Goal: Task Accomplishment & Management: Use online tool/utility

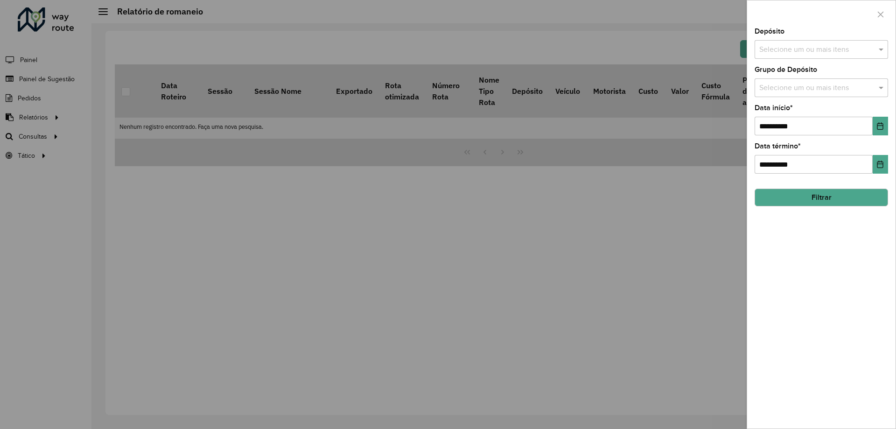
click at [122, 251] on div at bounding box center [448, 214] width 896 height 429
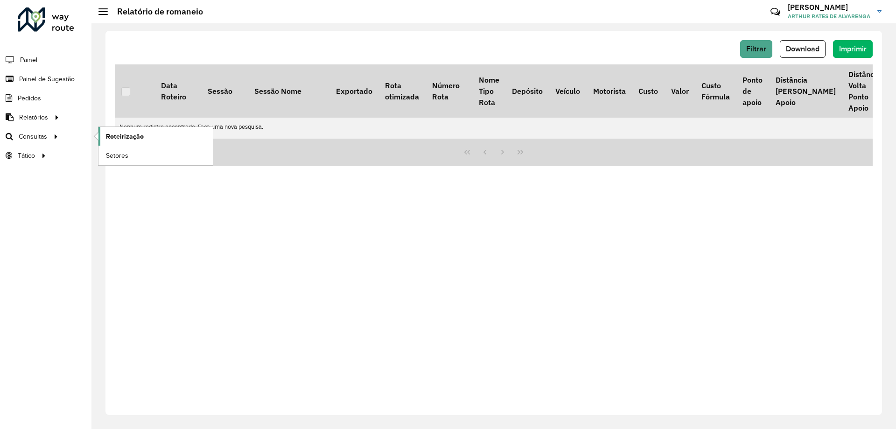
click at [129, 134] on span "Roteirização" at bounding box center [125, 137] width 38 height 10
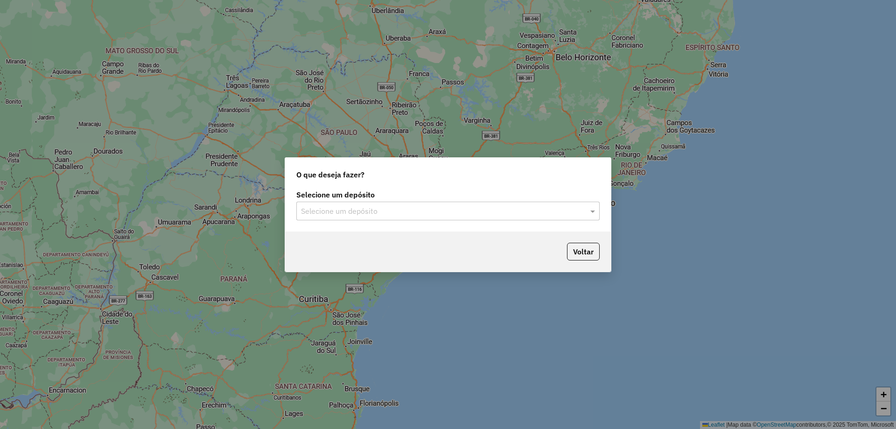
click at [365, 197] on label "Selecione um depósito" at bounding box center [447, 194] width 303 height 11
click at [375, 212] on input "text" at bounding box center [438, 211] width 275 height 11
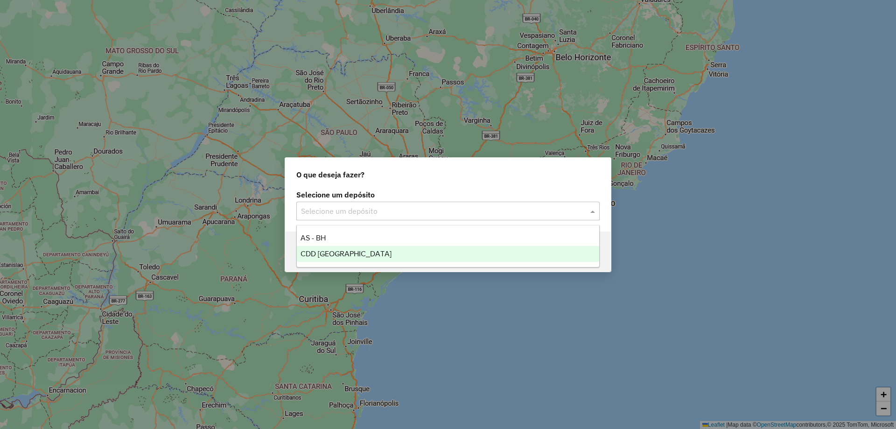
click at [362, 261] on div "CDD [GEOGRAPHIC_DATA]" at bounding box center [448, 254] width 302 height 16
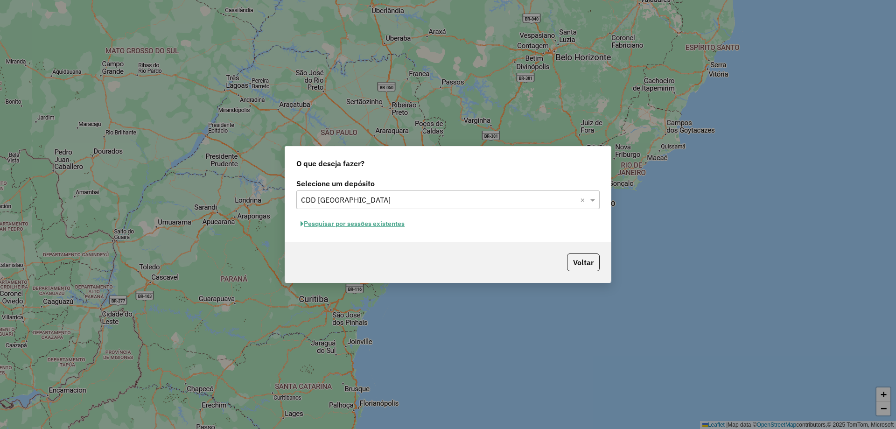
click at [395, 226] on button "Pesquisar por sessões existentes" at bounding box center [352, 223] width 112 height 14
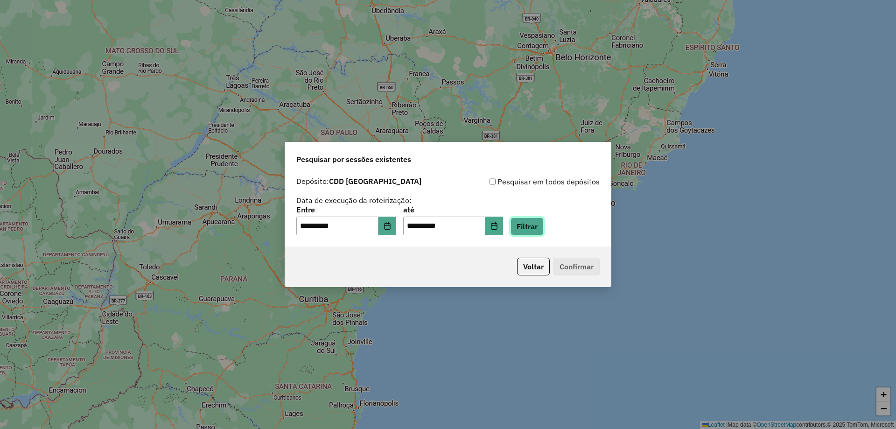
click at [544, 222] on button "Filtrar" at bounding box center [526, 226] width 33 height 18
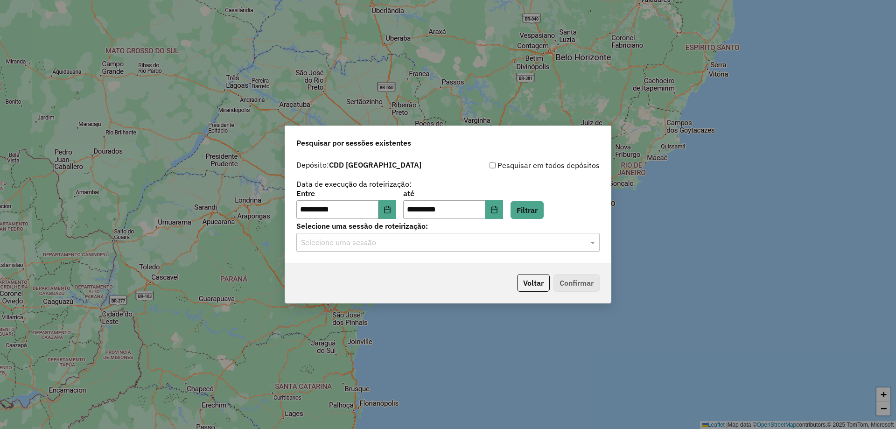
click at [447, 247] on input "text" at bounding box center [438, 242] width 275 height 11
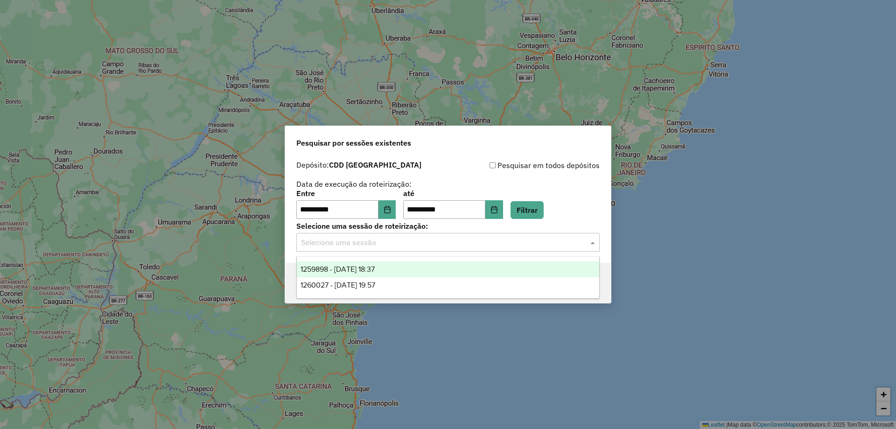
drag, startPoint x: 412, startPoint y: 279, endPoint x: 412, endPoint y: 271, distance: 7.9
click at [412, 271] on div "1259898 - 05/09/2025 18:37 1260027 - 05/09/2025 19:57" at bounding box center [448, 277] width 302 height 32
click at [458, 264] on div "1259898 - 05/09/2025 18:37" at bounding box center [448, 269] width 302 height 16
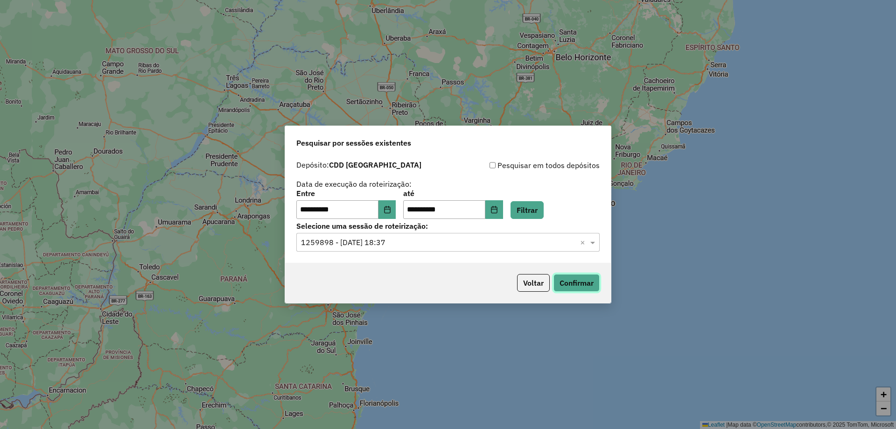
click at [566, 285] on button "Confirmar" at bounding box center [576, 283] width 46 height 18
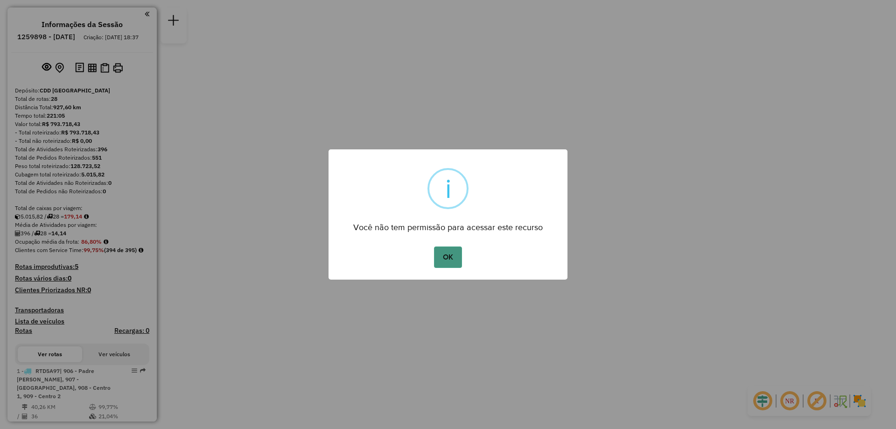
click at [454, 259] on button "OK" at bounding box center [448, 256] width 28 height 21
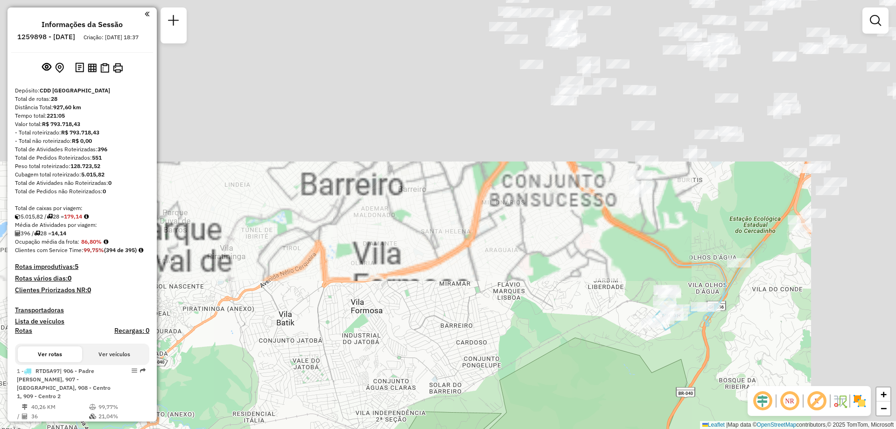
drag, startPoint x: 537, startPoint y: 157, endPoint x: 331, endPoint y: 424, distance: 337.6
click at [331, 424] on div "Janela de atendimento Grade de atendimento Capacidade Transportadoras Veículos …" at bounding box center [448, 214] width 896 height 429
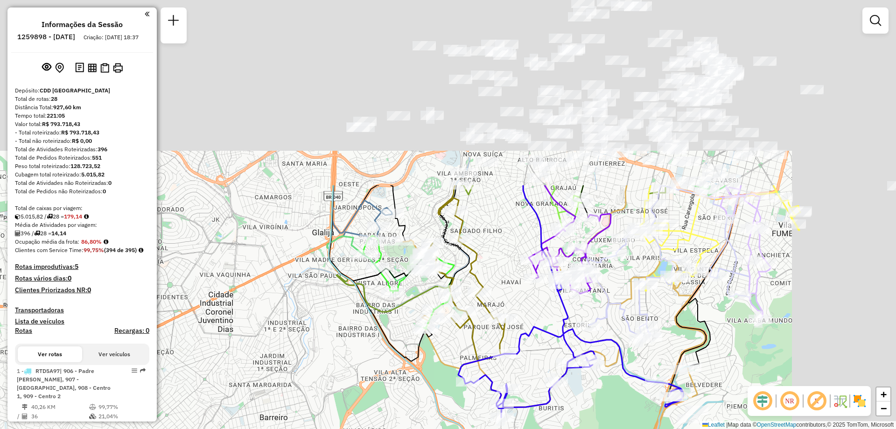
drag, startPoint x: 455, startPoint y: 220, endPoint x: 314, endPoint y: 447, distance: 267.6
click at [314, 428] on html "Aguarde... Pop-up bloqueado! Seu navegador bloqueou automáticamente a abertura …" at bounding box center [448, 214] width 896 height 429
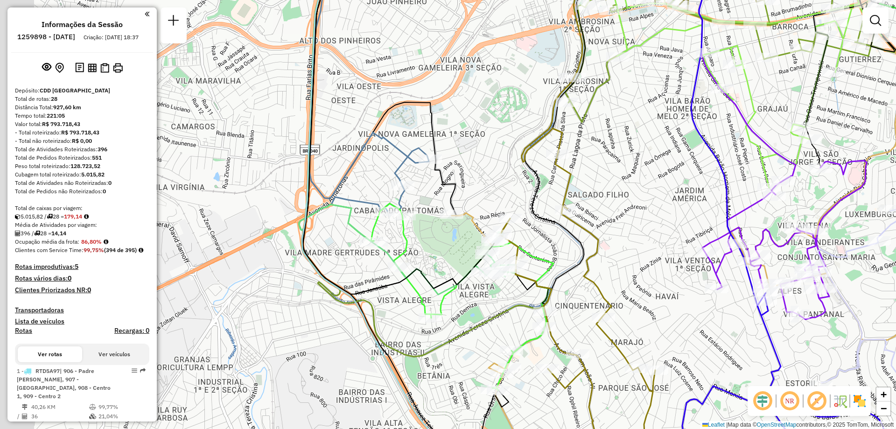
drag, startPoint x: 466, startPoint y: 191, endPoint x: 480, endPoint y: 175, distance: 21.2
click at [480, 175] on div "Janela de atendimento Grade de atendimento Capacidade Transportadoras Veículos …" at bounding box center [448, 214] width 896 height 429
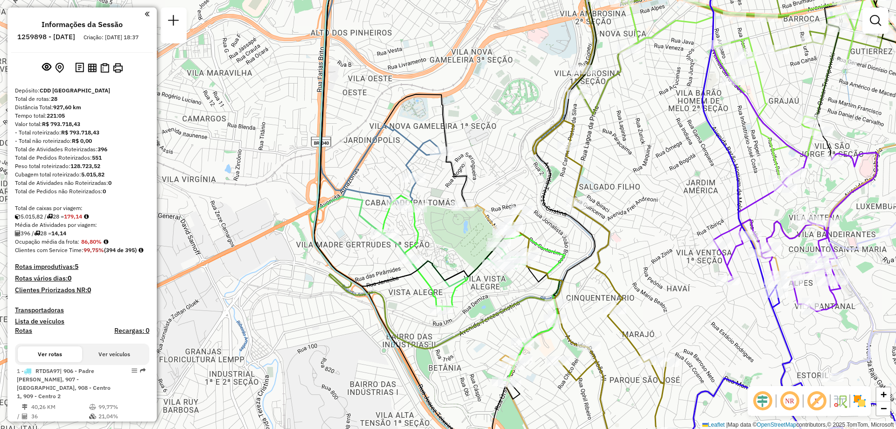
drag, startPoint x: 480, startPoint y: 175, endPoint x: 491, endPoint y: 167, distance: 13.7
click at [491, 167] on div "Janela de atendimento Grade de atendimento Capacidade Transportadoras Veículos …" at bounding box center [448, 214] width 896 height 429
select select "**********"
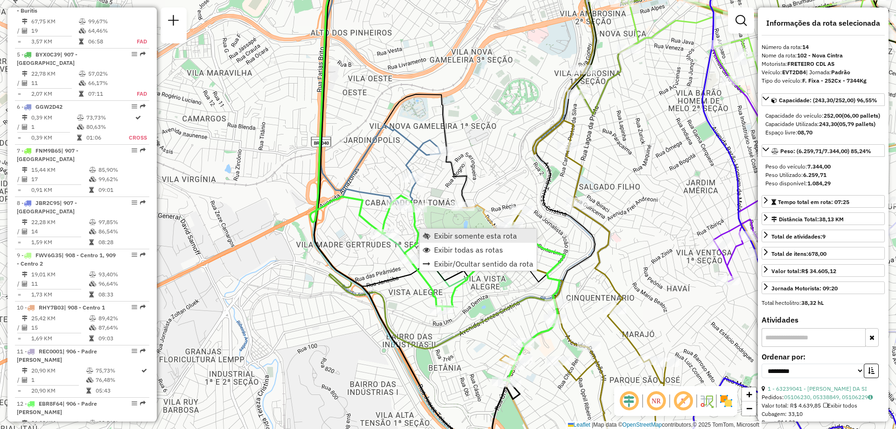
scroll to position [1070, 0]
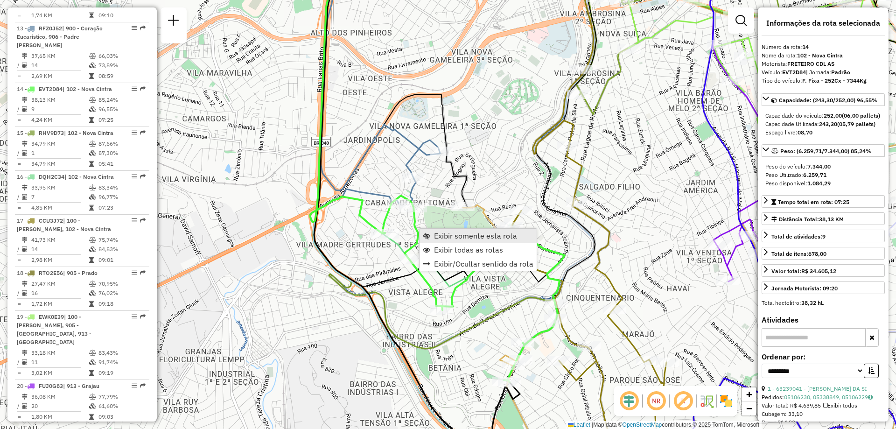
click at [435, 236] on span "Exibir somente esta rota" at bounding box center [475, 235] width 83 height 7
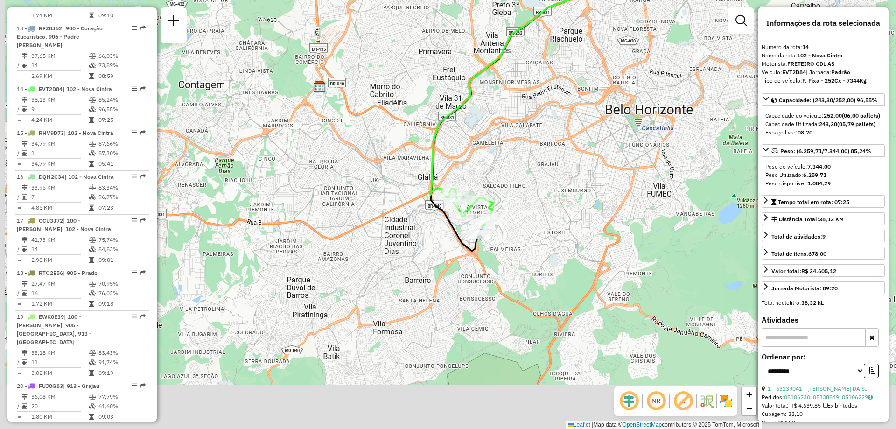
drag, startPoint x: 401, startPoint y: 295, endPoint x: 492, endPoint y: 181, distance: 145.7
click at [492, 181] on div "Janela de atendimento Grade de atendimento Capacidade Transportadoras Veículos …" at bounding box center [448, 214] width 896 height 429
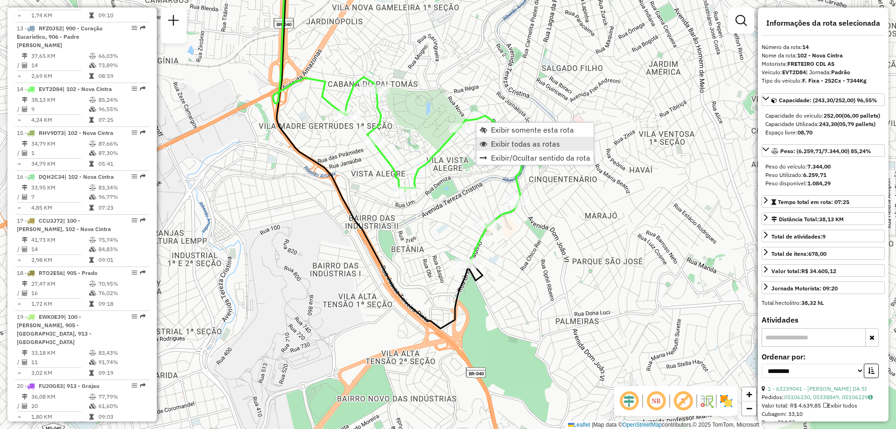
click at [489, 146] on link "Exibir todas as rotas" at bounding box center [534, 144] width 117 height 14
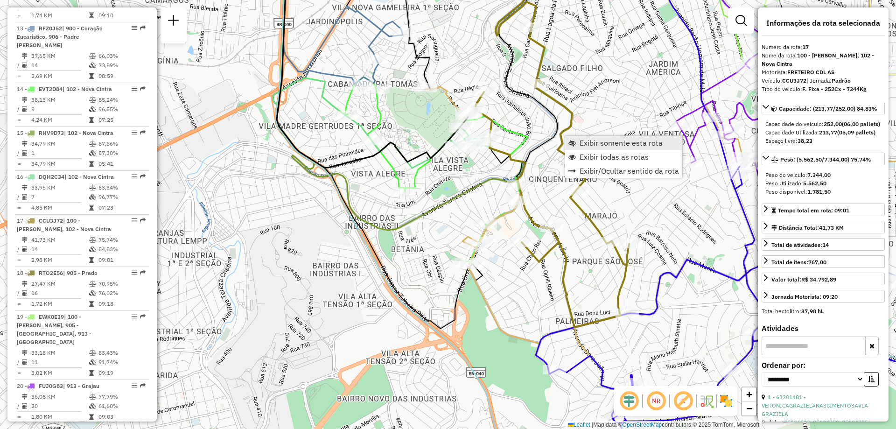
click at [571, 138] on link "Exibir somente esta rota" at bounding box center [623, 143] width 117 height 14
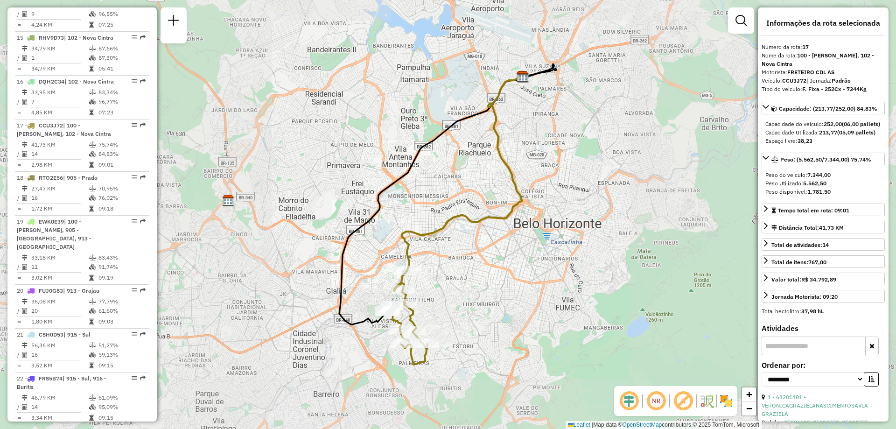
scroll to position [1227, 0]
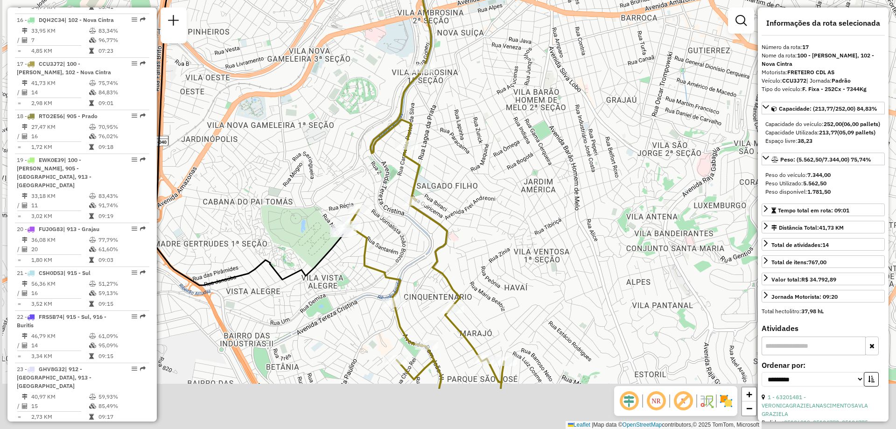
drag, startPoint x: 462, startPoint y: 296, endPoint x: 575, endPoint y: 212, distance: 141.1
click at [575, 212] on div "Janela de atendimento Grade de atendimento Capacidade Transportadoras Veículos …" at bounding box center [448, 214] width 896 height 429
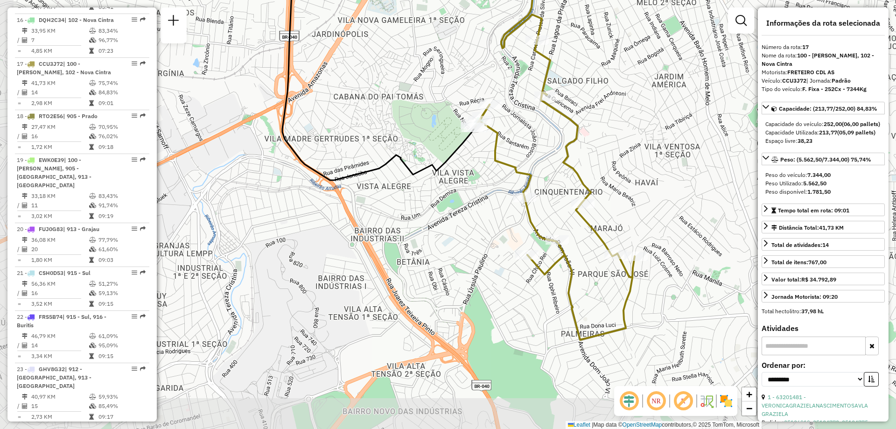
drag, startPoint x: 499, startPoint y: 263, endPoint x: 628, endPoint y: 158, distance: 166.2
click at [628, 158] on div "Janela de atendimento Grade de atendimento Capacidade Transportadoras Veículos …" at bounding box center [448, 214] width 896 height 429
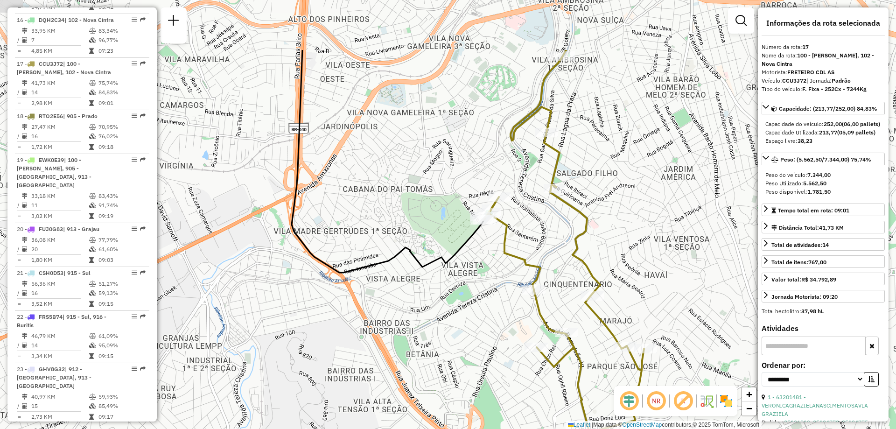
drag, startPoint x: 465, startPoint y: 163, endPoint x: 474, endPoint y: 256, distance: 93.3
click at [474, 256] on div "Janela de atendimento Grade de atendimento Capacidade Transportadoras Veículos …" at bounding box center [448, 214] width 896 height 429
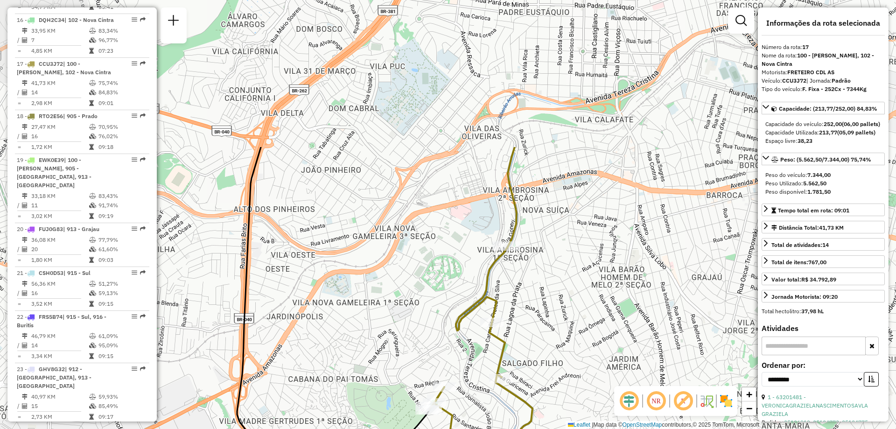
drag, startPoint x: 475, startPoint y: 132, endPoint x: 478, endPoint y: 143, distance: 11.2
click at [449, 223] on div "Janela de atendimento Grade de atendimento Capacidade Transportadoras Veículos …" at bounding box center [448, 214] width 896 height 429
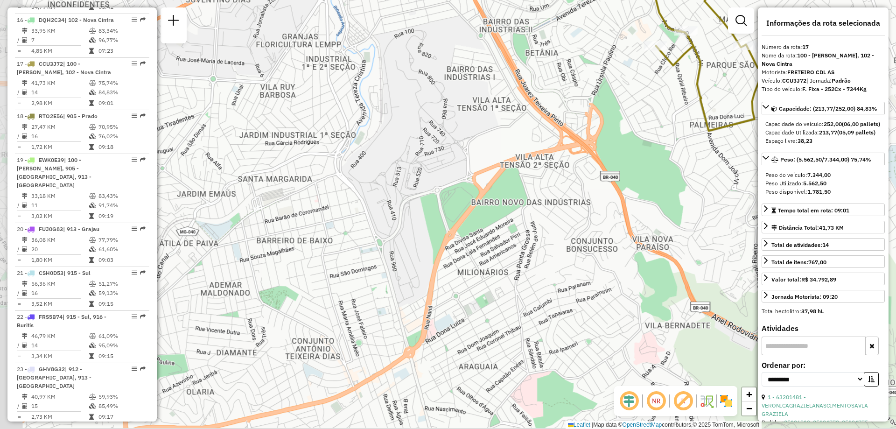
drag, startPoint x: 542, startPoint y: 126, endPoint x: 381, endPoint y: 311, distance: 246.1
click at [381, 311] on div "Janela de atendimento Grade de atendimento Capacidade Transportadoras Veículos …" at bounding box center [448, 214] width 896 height 429
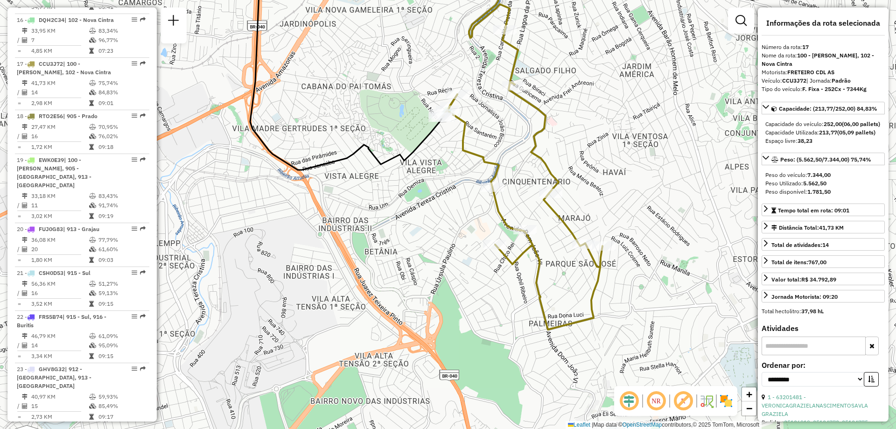
drag, startPoint x: 458, startPoint y: 170, endPoint x: 454, endPoint y: 207, distance: 37.6
click at [456, 216] on div "Janela de atendimento Grade de atendimento Capacidade Transportadoras Veículos …" at bounding box center [448, 214] width 896 height 429
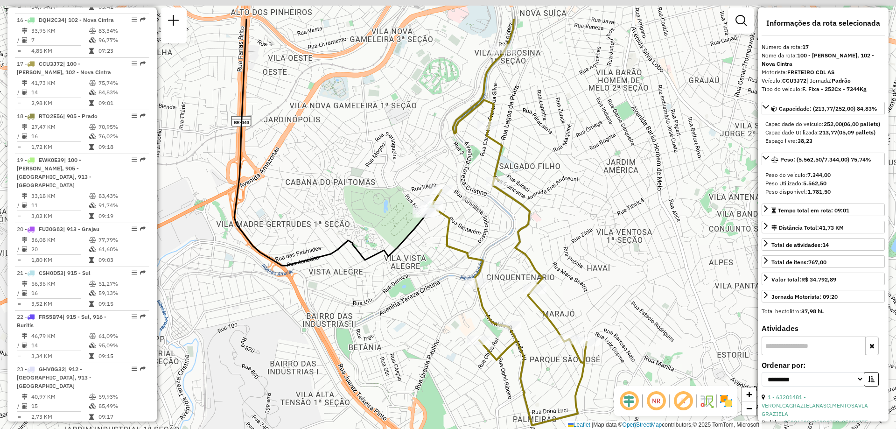
drag, startPoint x: 499, startPoint y: 99, endPoint x: 487, endPoint y: 153, distance: 55.5
click at [487, 153] on div "Janela de atendimento Grade de atendimento Capacidade Transportadoras Veículos …" at bounding box center [448, 214] width 896 height 429
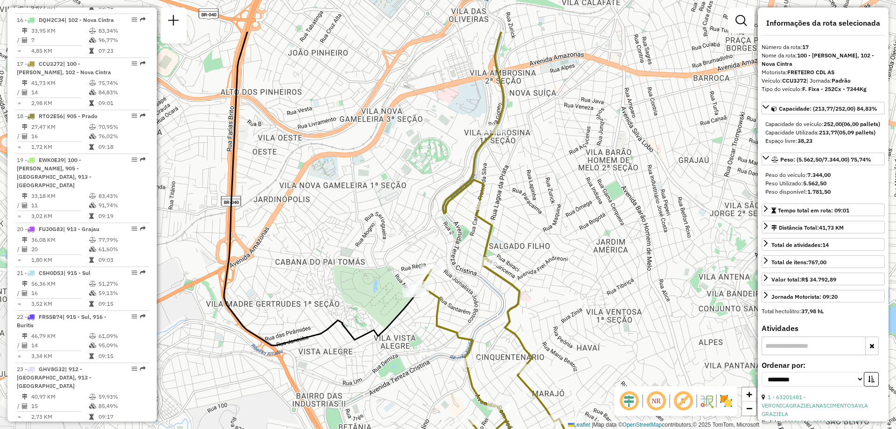
drag, startPoint x: 504, startPoint y: 112, endPoint x: 495, endPoint y: 140, distance: 29.4
click at [495, 140] on icon at bounding box center [497, 317] width 160 height 375
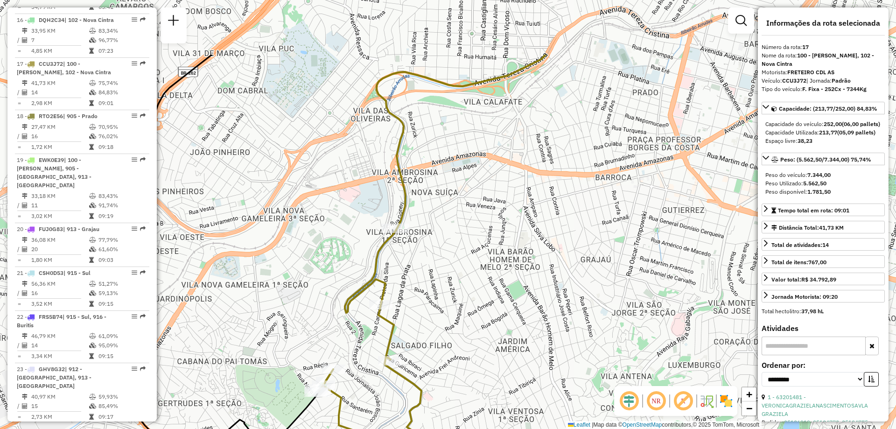
drag, startPoint x: 482, startPoint y: 210, endPoint x: 417, endPoint y: 242, distance: 72.6
click at [417, 242] on div "Janela de atendimento Grade de atendimento Capacidade Transportadoras Veículos …" at bounding box center [448, 214] width 896 height 429
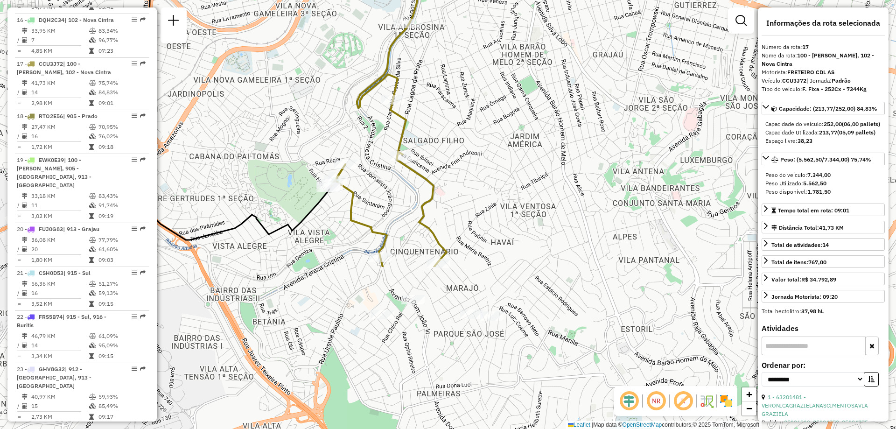
drag, startPoint x: 483, startPoint y: 279, endPoint x: 502, endPoint y: 47, distance: 232.7
click at [502, 47] on div "Janela de atendimento Grade de atendimento Capacidade Transportadoras Veículos …" at bounding box center [448, 214] width 896 height 429
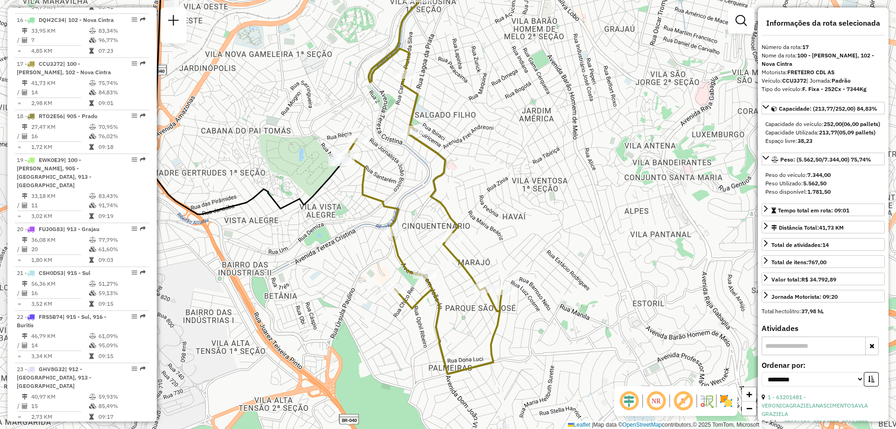
drag, startPoint x: 322, startPoint y: 235, endPoint x: 362, endPoint y: 263, distance: 48.2
click at [362, 263] on div "Rota 17 - Placa CCU3J72 63261827 - ZE SOLUCOES TECNOLOG Janela de atendimento G…" at bounding box center [448, 214] width 896 height 429
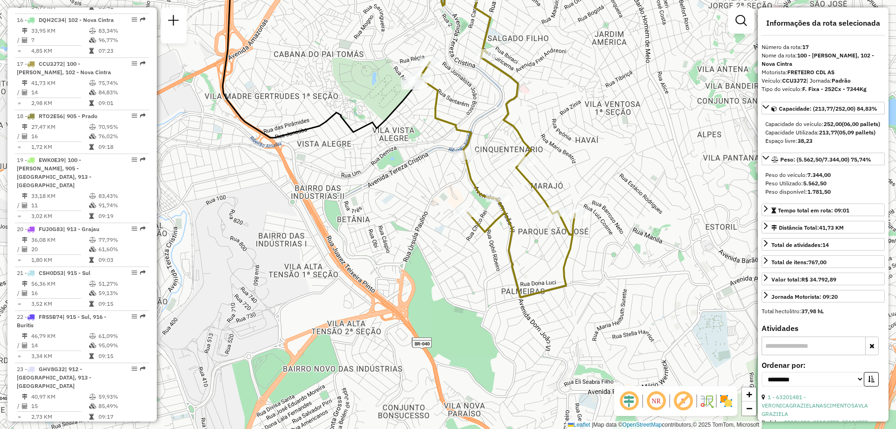
drag, startPoint x: 417, startPoint y: 207, endPoint x: 446, endPoint y: 112, distance: 98.6
click at [446, 112] on div "Janela de atendimento Grade de atendimento Capacidade Transportadoras Veículos …" at bounding box center [448, 214] width 896 height 429
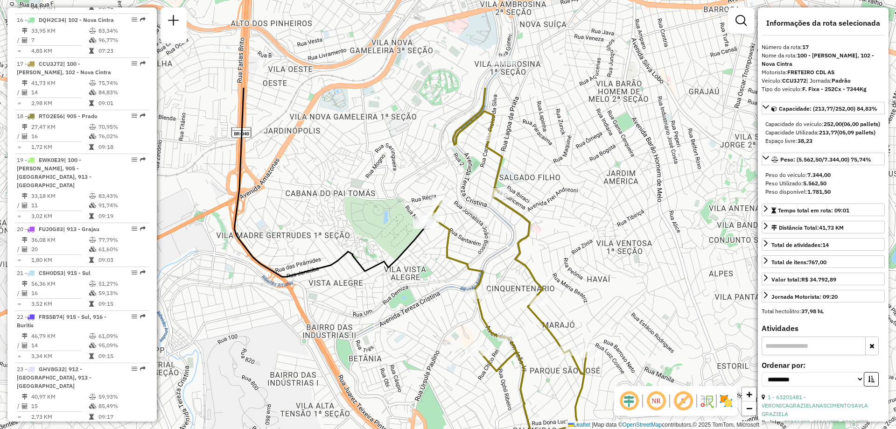
drag, startPoint x: 365, startPoint y: 110, endPoint x: 377, endPoint y: 241, distance: 131.7
click at [377, 241] on div "Janela de atendimento Grade de atendimento Capacidade Transportadoras Veículos …" at bounding box center [448, 214] width 896 height 429
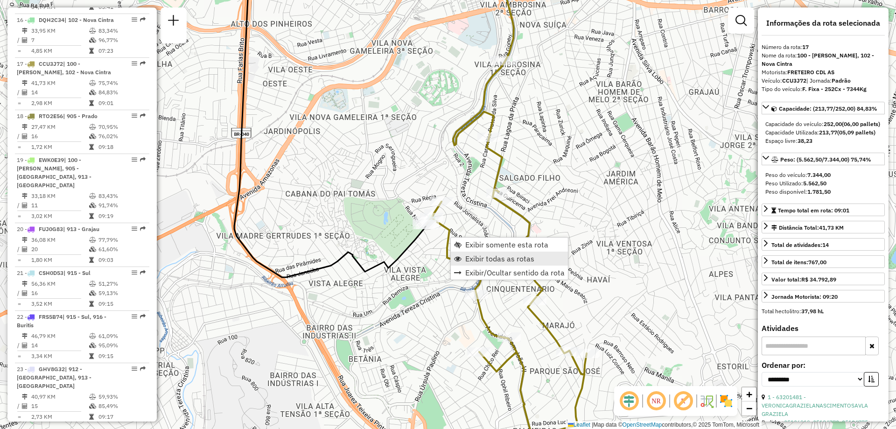
drag, startPoint x: 457, startPoint y: 239, endPoint x: 468, endPoint y: 258, distance: 21.1
click at [468, 258] on ul "Exibir somente esta rota Exibir todas as rotas Exibir/Ocultar sentido da rota" at bounding box center [509, 258] width 117 height 42
click at [468, 258] on span "Exibir todas as rotas" at bounding box center [499, 258] width 69 height 7
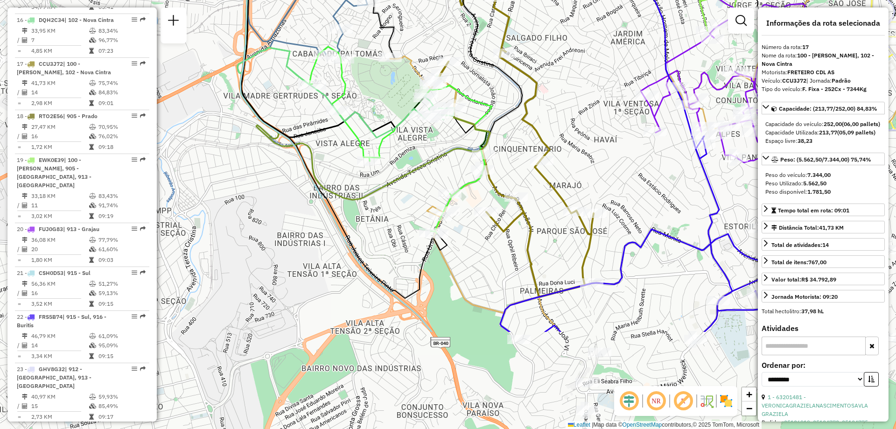
drag, startPoint x: 549, startPoint y: 96, endPoint x: 551, endPoint y: 36, distance: 59.8
click at [551, 36] on div "Janela de atendimento Grade de atendimento Capacidade Transportadoras Veículos …" at bounding box center [448, 214] width 896 height 429
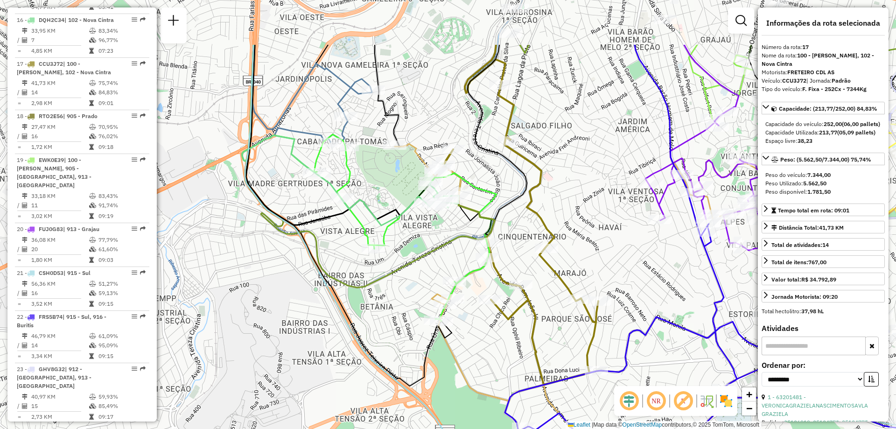
click at [493, 211] on icon at bounding box center [484, 140] width 85 height 190
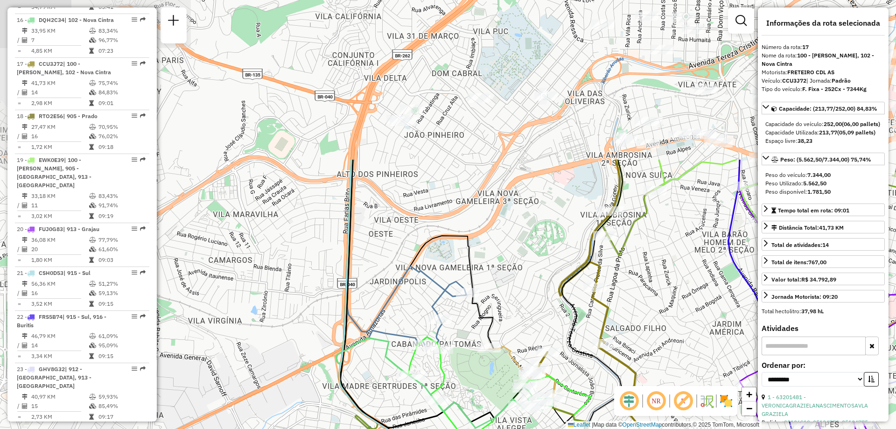
drag, startPoint x: 359, startPoint y: 111, endPoint x: 448, endPoint y: 306, distance: 214.2
click at [448, 306] on div "Janela de atendimento Grade de atendimento Capacidade Transportadoras Veículos …" at bounding box center [448, 214] width 896 height 429
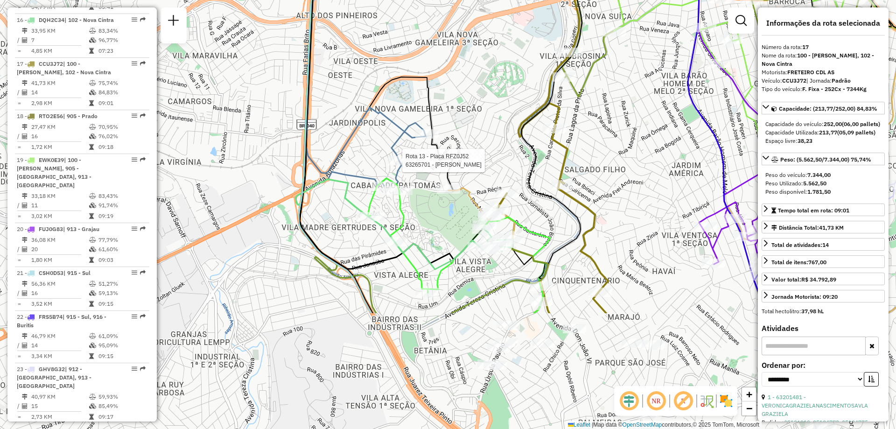
drag, startPoint x: 435, startPoint y: 282, endPoint x: 394, endPoint y: 124, distance: 163.7
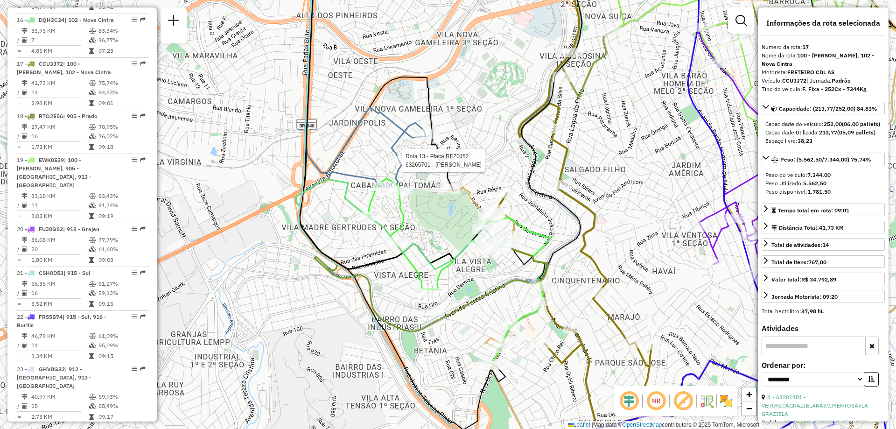
click at [495, 81] on div "Rota 13 - Placa RFZ0J52 63265701 - [PERSON_NAME] FE Janela de atendimento Grade…" at bounding box center [448, 214] width 896 height 429
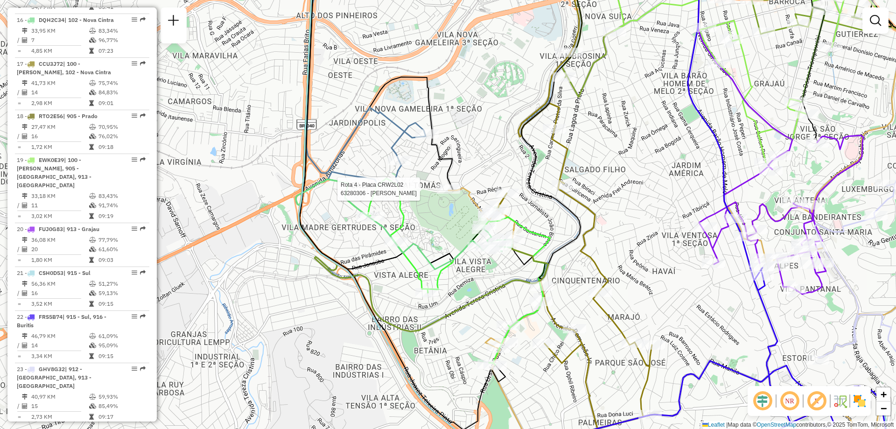
select select "**********"
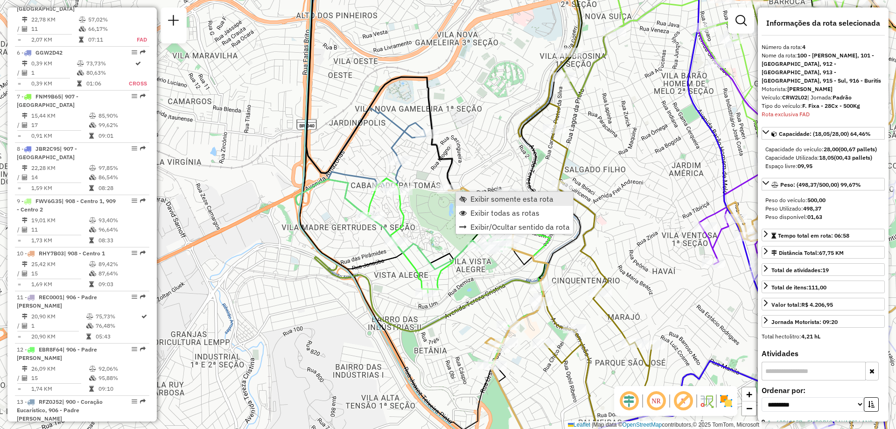
scroll to position [565, 0]
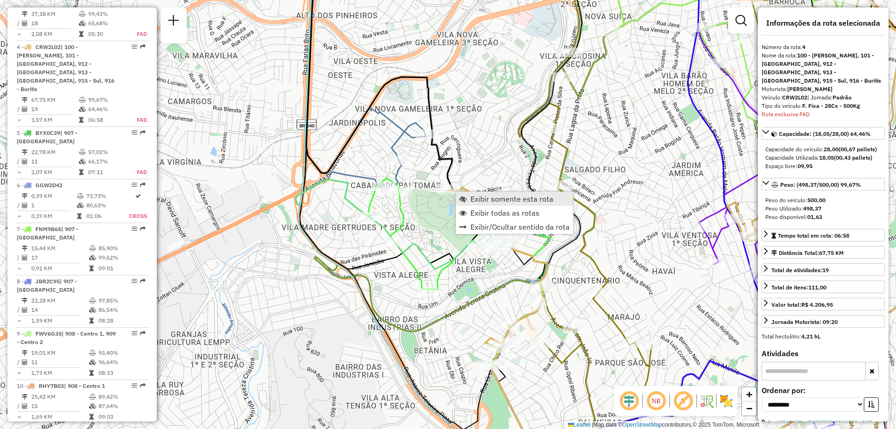
click at [470, 199] on link "Exibir somente esta rota" at bounding box center [514, 199] width 117 height 14
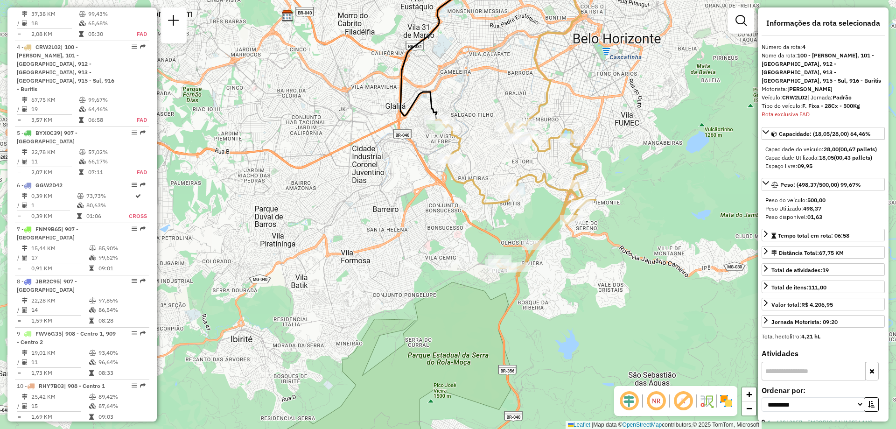
drag, startPoint x: 419, startPoint y: 289, endPoint x: 479, endPoint y: 153, distance: 149.2
click at [479, 153] on div "Janela de atendimento Grade de atendimento Capacidade Transportadoras Veículos …" at bounding box center [448, 214] width 896 height 429
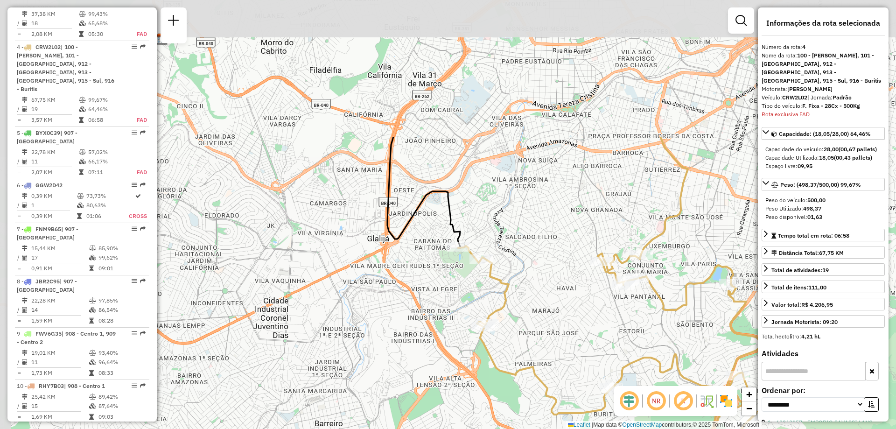
drag, startPoint x: 466, startPoint y: 126, endPoint x: 522, endPoint y: 306, distance: 188.2
click at [522, 306] on div "Janela de atendimento Grade de atendimento Capacidade Transportadoras Veículos …" at bounding box center [448, 214] width 896 height 429
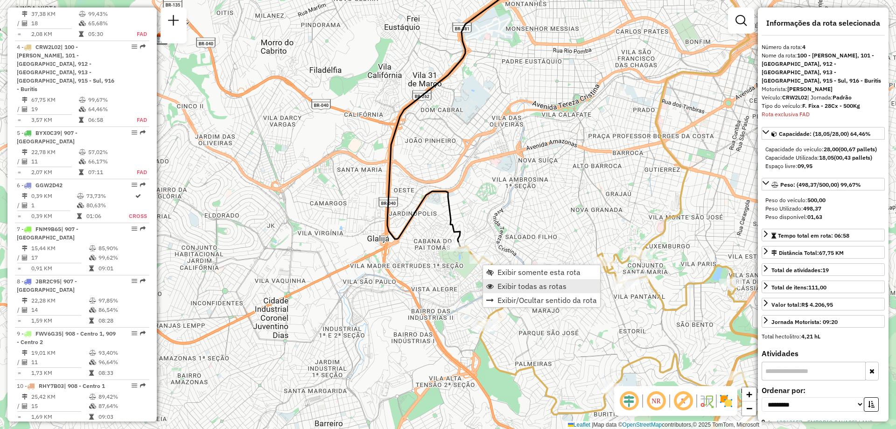
click at [504, 284] on span "Exibir todas as rotas" at bounding box center [531, 285] width 69 height 7
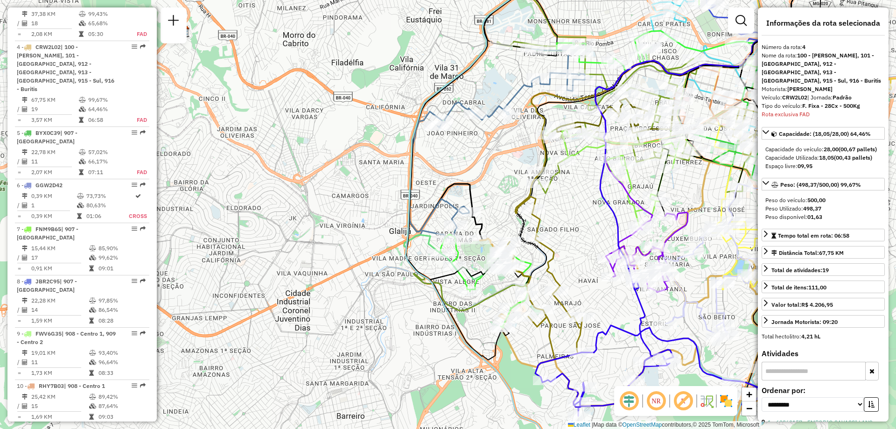
drag, startPoint x: 543, startPoint y: 230, endPoint x: 556, endPoint y: 218, distance: 17.2
click at [556, 218] on div "Janela de atendimento Grade de atendimento Capacidade Transportadoras Veículos …" at bounding box center [448, 214] width 896 height 429
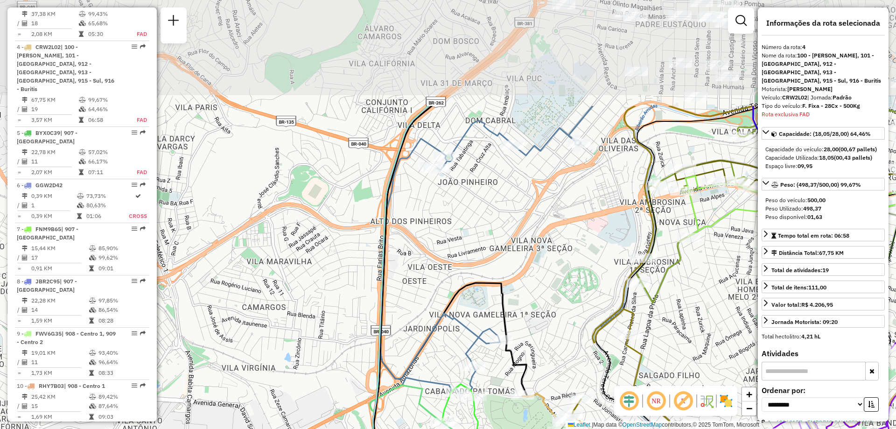
drag, startPoint x: 393, startPoint y: 81, endPoint x: 440, endPoint y: 220, distance: 146.8
click at [440, 220] on div "Janela de atendimento Grade de atendimento Capacidade Transportadoras Veículos …" at bounding box center [448, 214] width 896 height 429
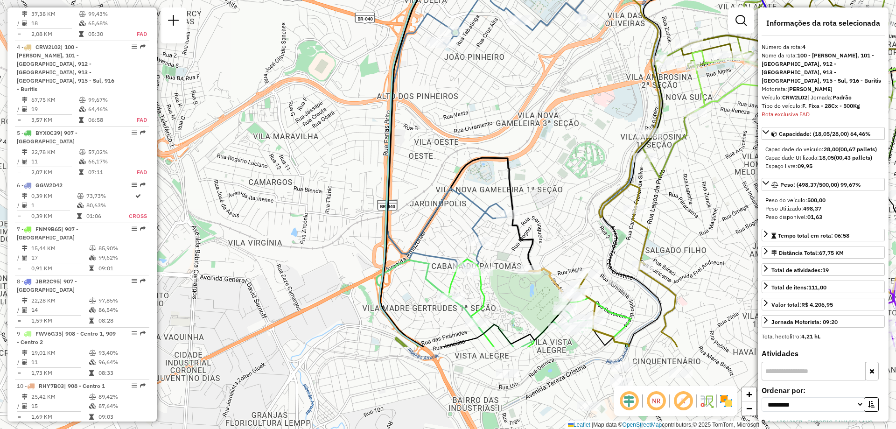
drag, startPoint x: 580, startPoint y: 265, endPoint x: 586, endPoint y: 141, distance: 123.3
click at [586, 141] on div "Janela de atendimento Grade de atendimento Capacidade Transportadoras Veículos …" at bounding box center [448, 214] width 896 height 429
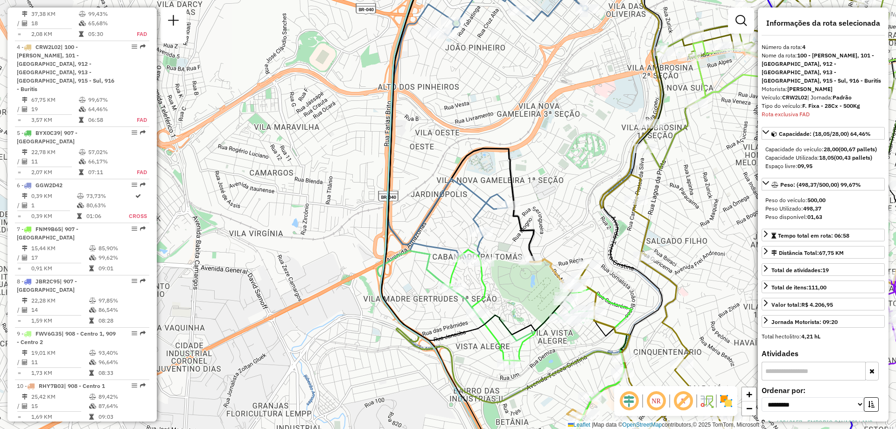
drag, startPoint x: 662, startPoint y: 280, endPoint x: 675, endPoint y: 214, distance: 67.5
click at [675, 214] on icon at bounding box center [654, 294] width 160 height 338
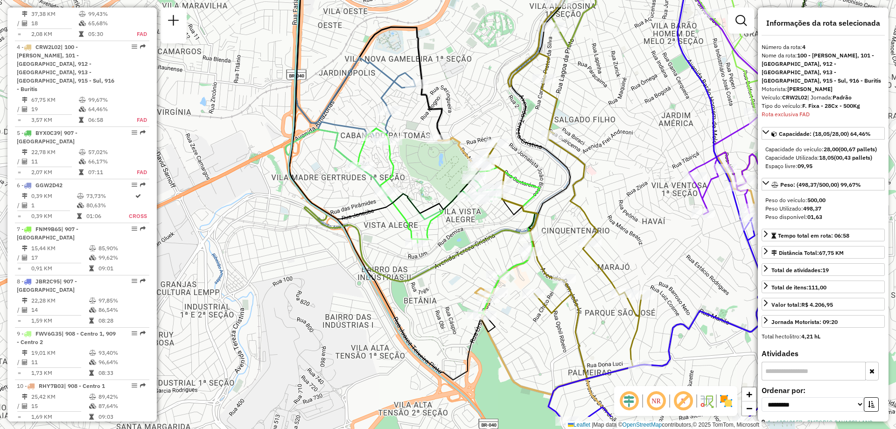
drag, startPoint x: 618, startPoint y: 299, endPoint x: 513, endPoint y: 246, distance: 117.5
click at [513, 246] on div "Janela de atendimento Grade de atendimento Capacidade Transportadoras Veículos …" at bounding box center [448, 214] width 896 height 429
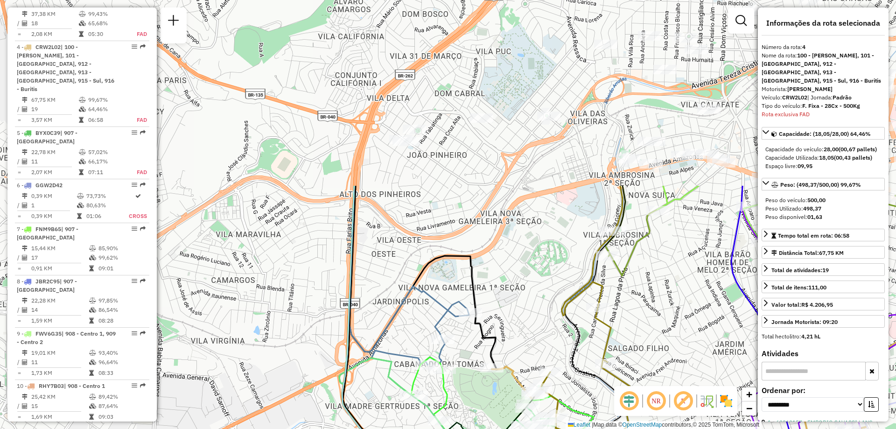
drag, startPoint x: 506, startPoint y: 239, endPoint x: 502, endPoint y: 311, distance: 72.5
click at [502, 311] on div "Janela de atendimento Grade de atendimento Capacidade Transportadoras Veículos …" at bounding box center [448, 214] width 896 height 429
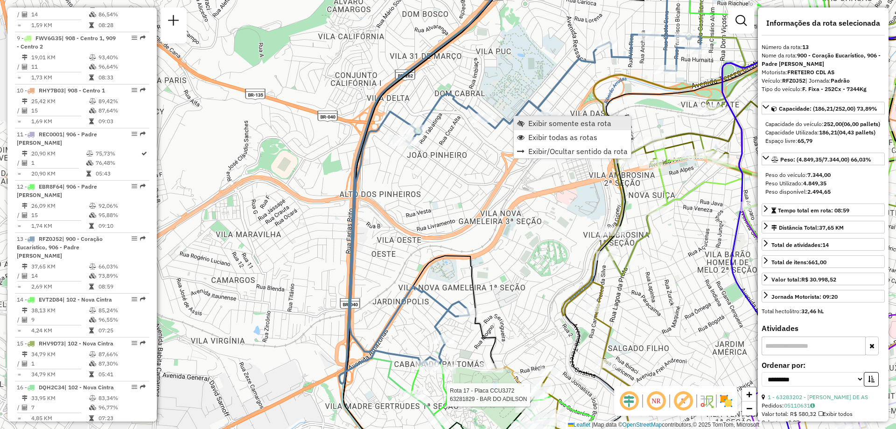
scroll to position [1018, 0]
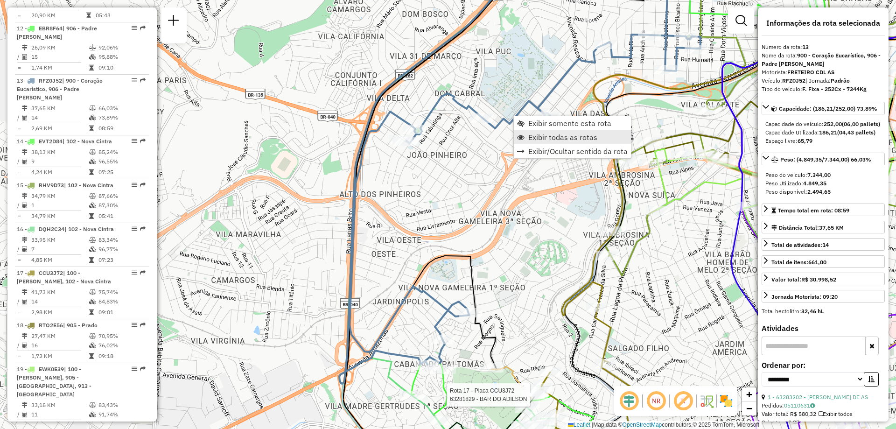
click at [531, 132] on link "Exibir todas as rotas" at bounding box center [572, 137] width 117 height 14
click at [516, 128] on link "Exibir somente esta rota" at bounding box center [566, 133] width 117 height 14
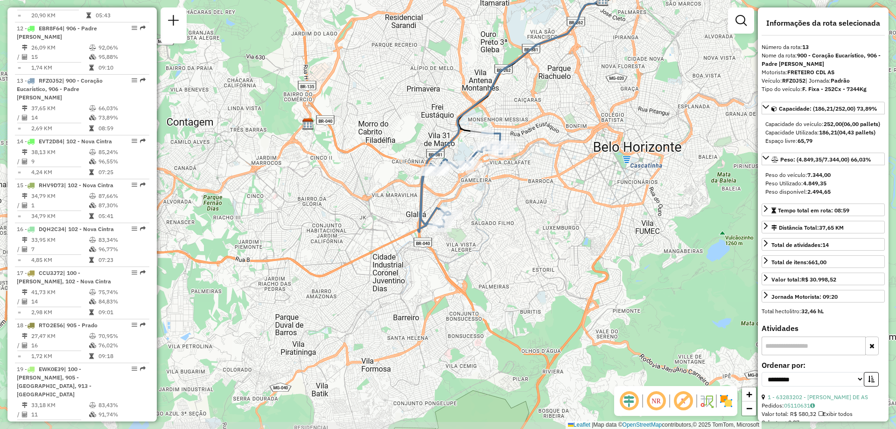
drag, startPoint x: 497, startPoint y: 206, endPoint x: 551, endPoint y: 133, distance: 91.7
click at [551, 133] on div "Janela de atendimento Grade de atendimento Capacidade Transportadoras Veículos …" at bounding box center [448, 214] width 896 height 429
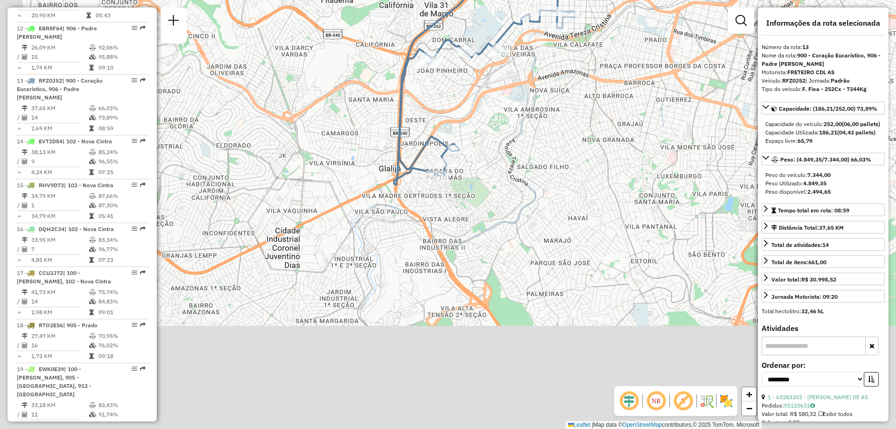
drag, startPoint x: 473, startPoint y: 277, endPoint x: 532, endPoint y: 164, distance: 127.9
click at [532, 164] on div "Janela de atendimento Grade de atendimento Capacidade Transportadoras Veículos …" at bounding box center [448, 214] width 896 height 429
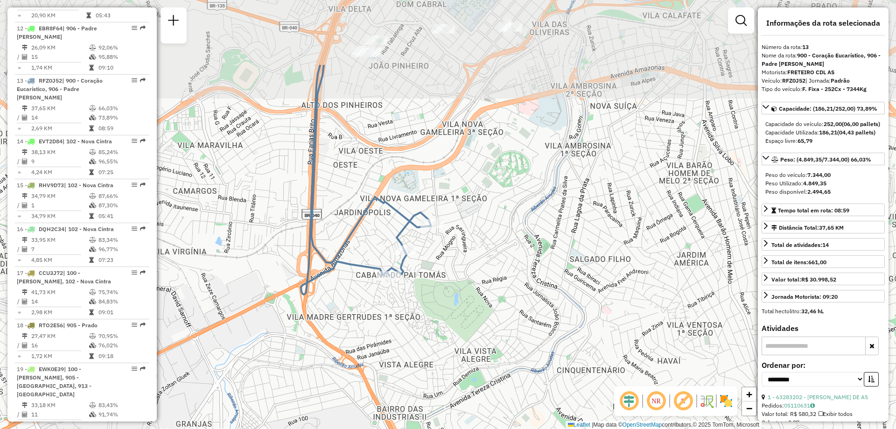
drag, startPoint x: 468, startPoint y: 226, endPoint x: 469, endPoint y: 286, distance: 59.8
click at [469, 286] on div "Janela de atendimento Grade de atendimento Capacidade Transportadoras Veículos …" at bounding box center [448, 214] width 896 height 429
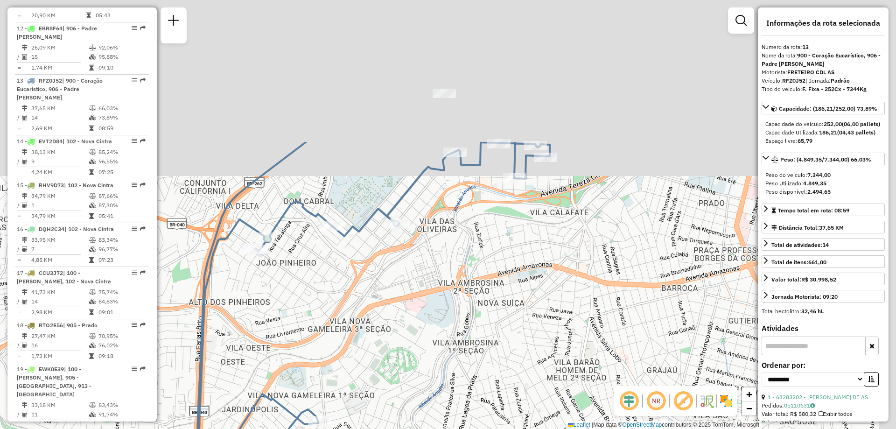
drag, startPoint x: 402, startPoint y: 188, endPoint x: 263, endPoint y: 403, distance: 255.7
click at [263, 403] on div "Janela de atendimento Grade de atendimento Capacidade Transportadoras Veículos …" at bounding box center [448, 214] width 896 height 429
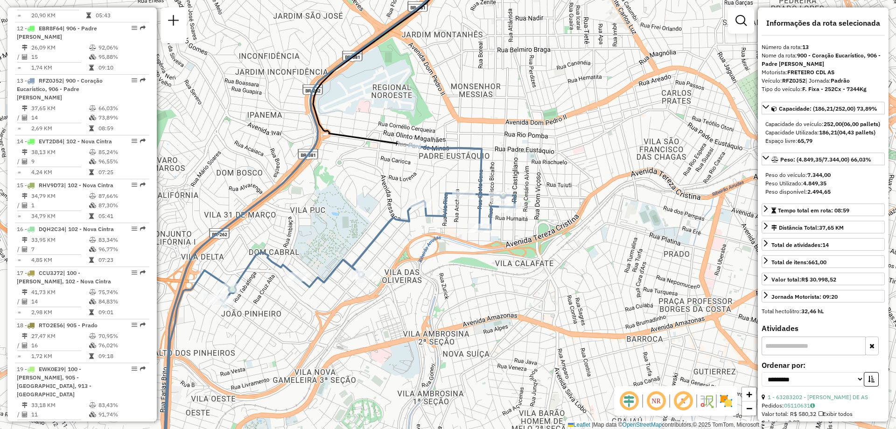
drag, startPoint x: 269, startPoint y: 372, endPoint x: 258, endPoint y: 391, distance: 22.8
click at [258, 391] on div "Janela de atendimento Grade de atendimento Capacidade Transportadoras Veículos …" at bounding box center [448, 214] width 896 height 429
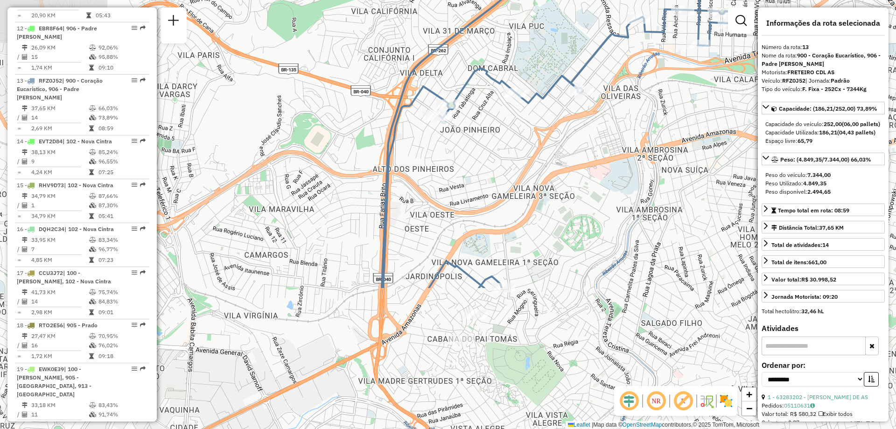
drag, startPoint x: 381, startPoint y: 314, endPoint x: 575, endPoint y: 147, distance: 256.7
click at [575, 147] on div "Janela de atendimento Grade de atendimento Capacidade Transportadoras Veículos …" at bounding box center [448, 214] width 896 height 429
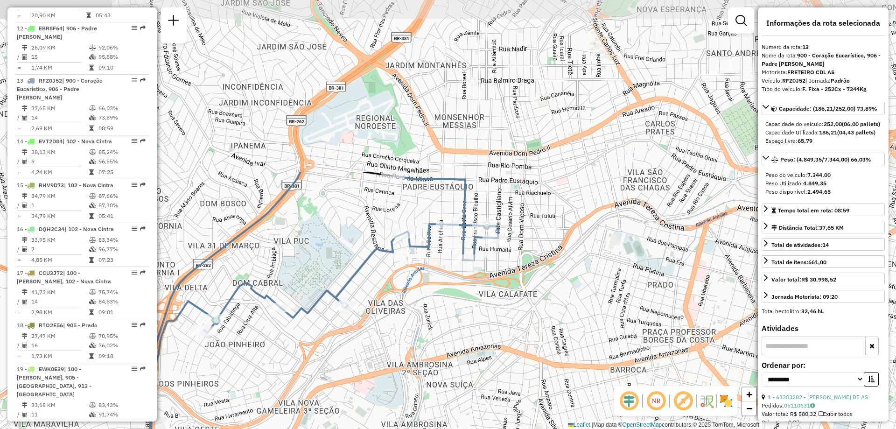
drag, startPoint x: 493, startPoint y: 137, endPoint x: 311, endPoint y: 317, distance: 256.0
click at [311, 317] on icon at bounding box center [322, 365] width 351 height 378
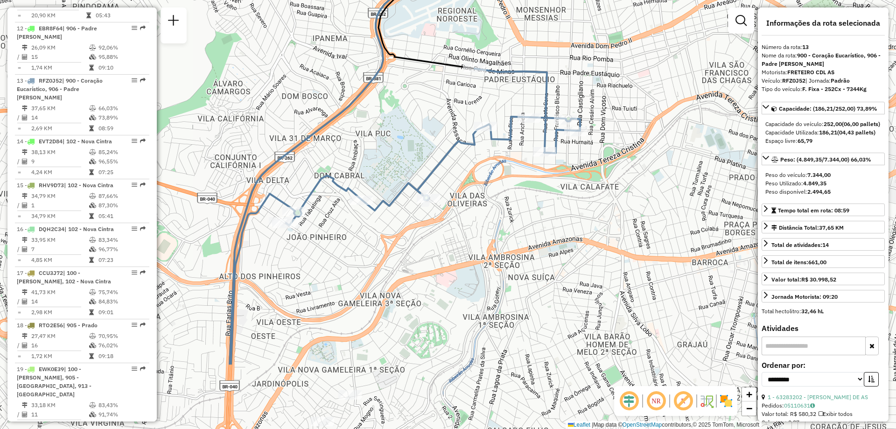
drag, startPoint x: 310, startPoint y: 329, endPoint x: 390, endPoint y: 219, distance: 136.0
click at [390, 219] on div "Janela de atendimento Grade de atendimento Capacidade Transportadoras Veículos …" at bounding box center [448, 214] width 896 height 429
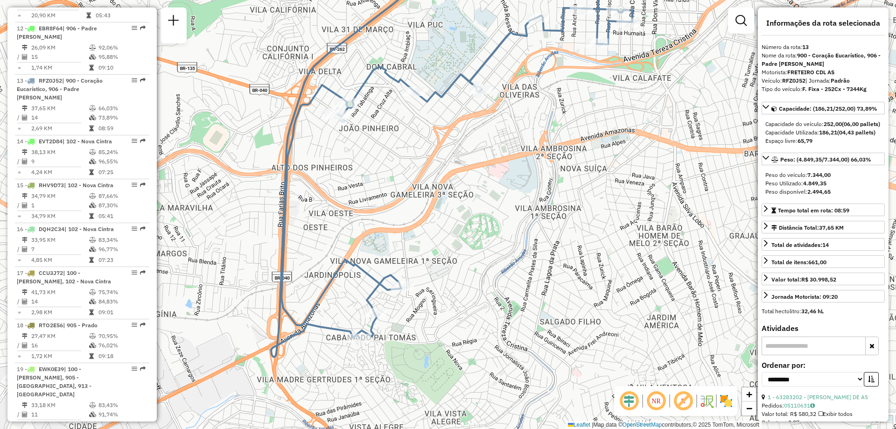
drag, startPoint x: 335, startPoint y: 362, endPoint x: 393, endPoint y: 236, distance: 139.0
click at [393, 236] on div "Janela de atendimento Grade de atendimento Capacidade Transportadoras Veículos …" at bounding box center [448, 214] width 896 height 429
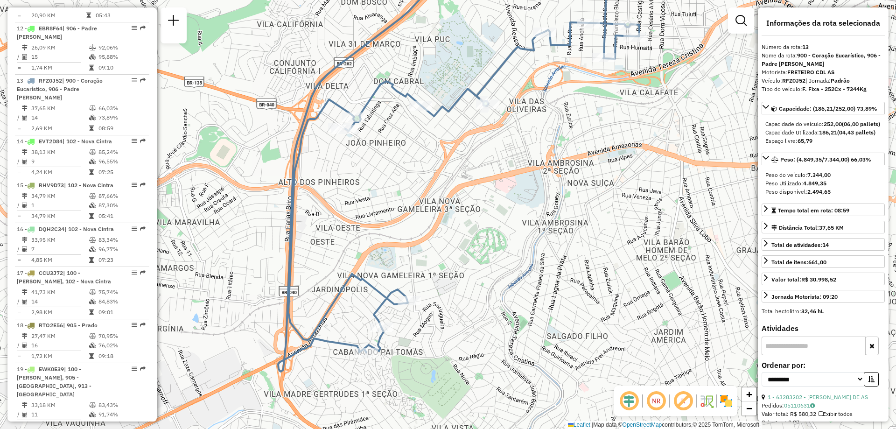
drag, startPoint x: 513, startPoint y: 187, endPoint x: 515, endPoint y: 219, distance: 32.2
click at [515, 219] on div "Janela de atendimento Grade de atendimento Capacidade Transportadoras Veículos …" at bounding box center [448, 214] width 896 height 429
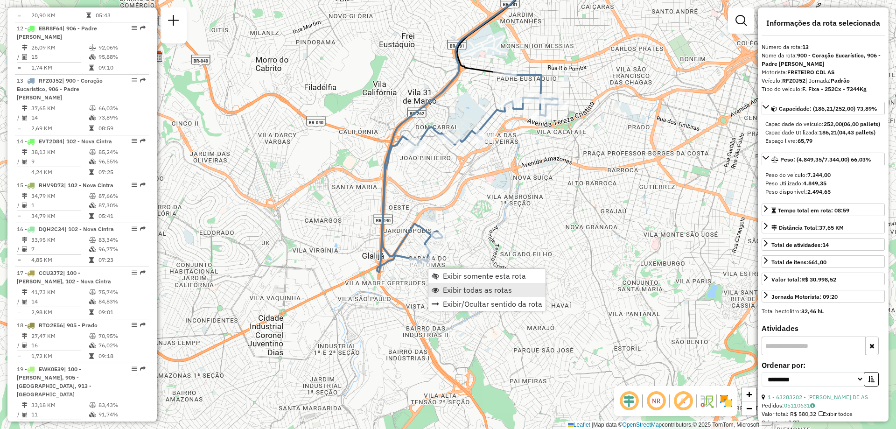
click at [452, 286] on span "Exibir todas as rotas" at bounding box center [477, 289] width 69 height 7
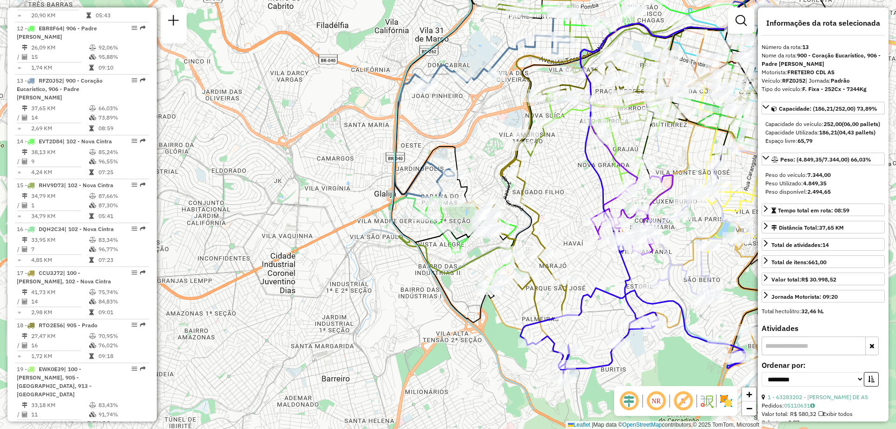
drag, startPoint x: 452, startPoint y: 286, endPoint x: 464, endPoint y: 224, distance: 63.2
click at [464, 224] on div "Rota 4 - Placa CRW2L02 63280306 - RAYANE RAMOS AMANCIO Janela de atendimento Gr…" at bounding box center [448, 214] width 896 height 429
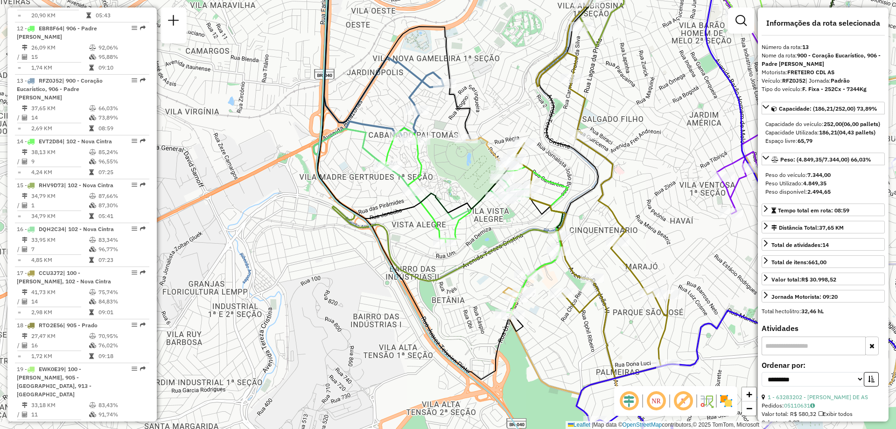
drag, startPoint x: 440, startPoint y: 151, endPoint x: 438, endPoint y: 174, distance: 23.8
click at [438, 174] on div "Janela de atendimento Grade de atendimento Capacidade Transportadoras Veículos …" at bounding box center [448, 214] width 896 height 429
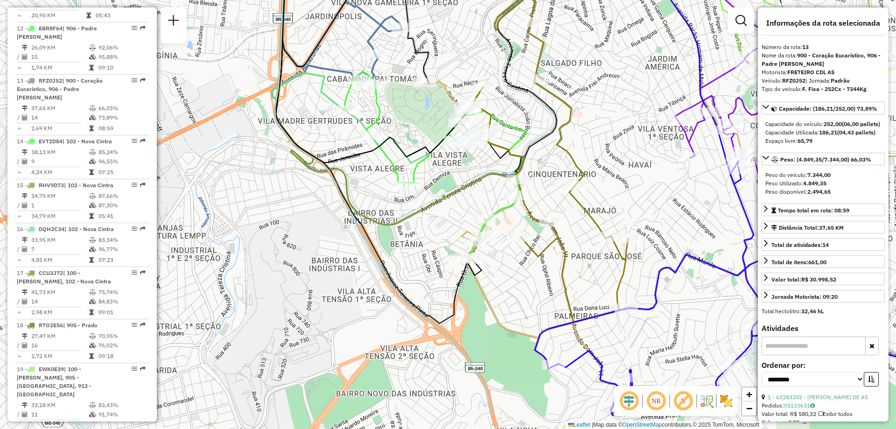
drag, startPoint x: 352, startPoint y: 309, endPoint x: 313, endPoint y: 254, distance: 67.6
click at [313, 254] on div "Janela de atendimento Grade de atendimento Capacidade Transportadoras Veículos …" at bounding box center [448, 214] width 896 height 429
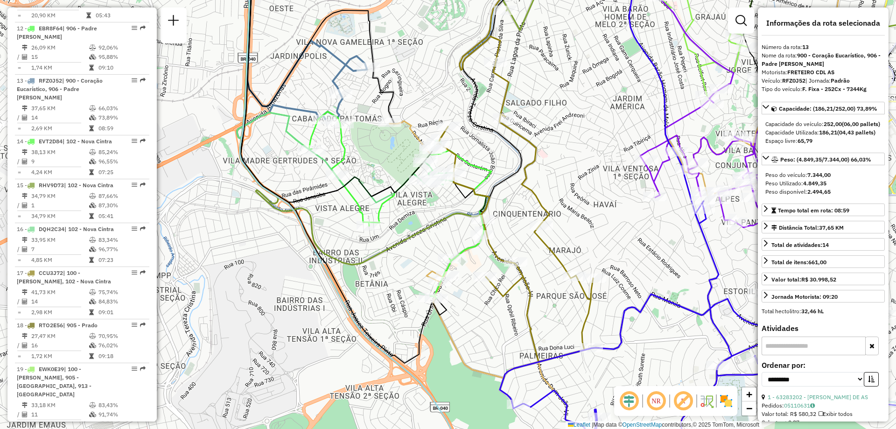
drag, startPoint x: 496, startPoint y: 178, endPoint x: 459, endPoint y: 216, distance: 54.1
click at [459, 216] on icon at bounding box center [365, 130] width 250 height 269
click at [723, 402] on img at bounding box center [726, 400] width 15 height 15
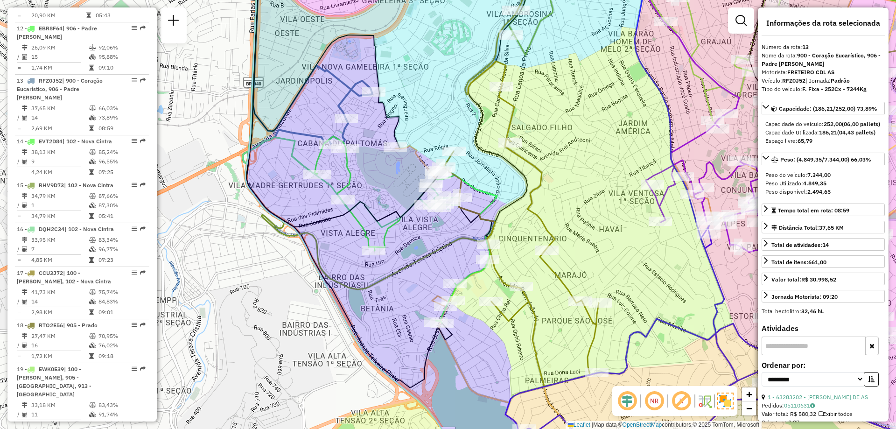
drag, startPoint x: 448, startPoint y: 214, endPoint x: 454, endPoint y: 239, distance: 25.5
click at [454, 239] on icon at bounding box center [370, 135] width 250 height 307
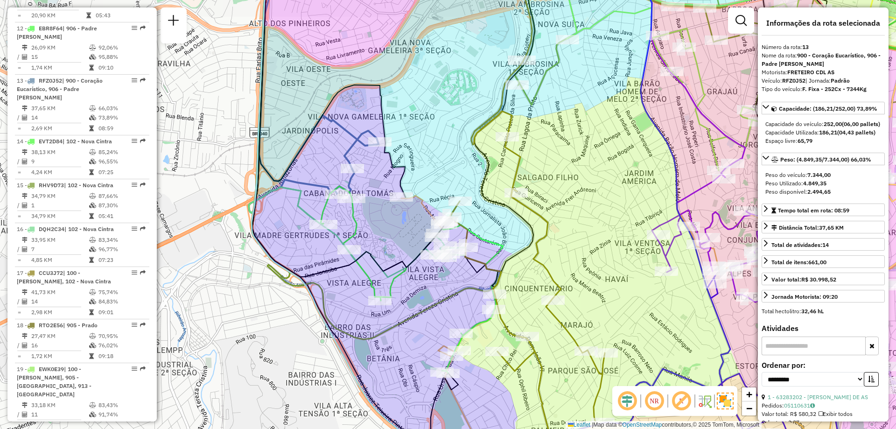
drag, startPoint x: 437, startPoint y: 300, endPoint x: 444, endPoint y: 317, distance: 18.5
click at [444, 317] on div "Janela de atendimento Grade de atendimento Capacidade Transportadoras Veículos …" at bounding box center [448, 214] width 896 height 429
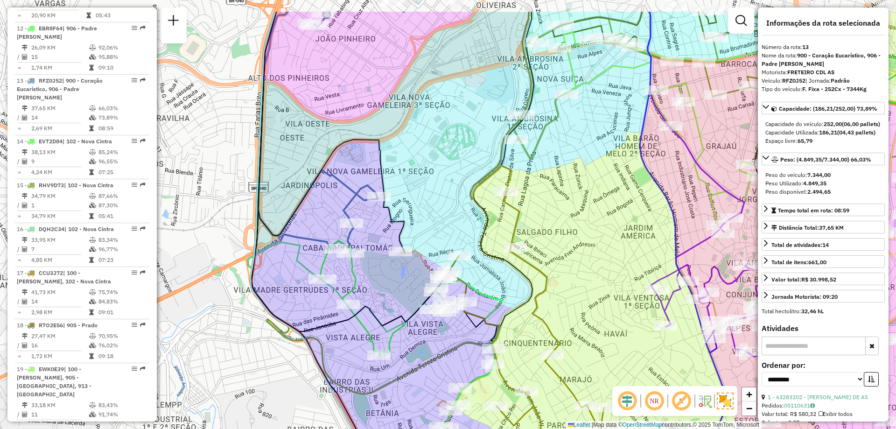
drag, startPoint x: 559, startPoint y: 144, endPoint x: 558, endPoint y: 193, distance: 49.5
click at [558, 193] on div "Janela de atendimento Grade de atendimento Capacidade Transportadoras Veículos …" at bounding box center [448, 214] width 896 height 429
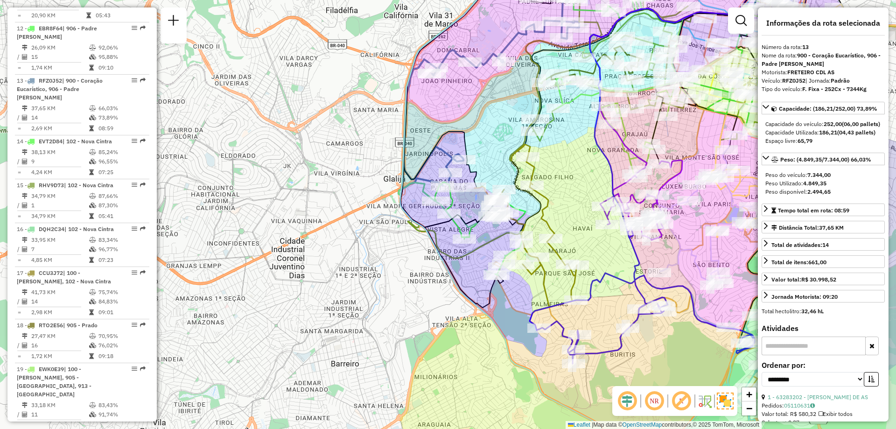
drag, startPoint x: 450, startPoint y: 188, endPoint x: 445, endPoint y: 159, distance: 29.5
click at [445, 159] on icon at bounding box center [491, 91] width 175 height 189
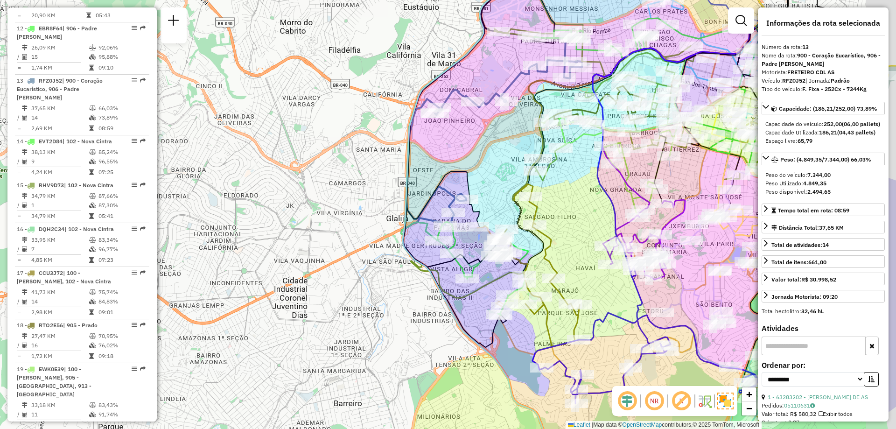
drag, startPoint x: 628, startPoint y: 297, endPoint x: 495, endPoint y: 229, distance: 149.4
click at [495, 229] on div "Janela de atendimento Grade de atendimento Capacidade Transportadoras Veículos …" at bounding box center [448, 214] width 896 height 429
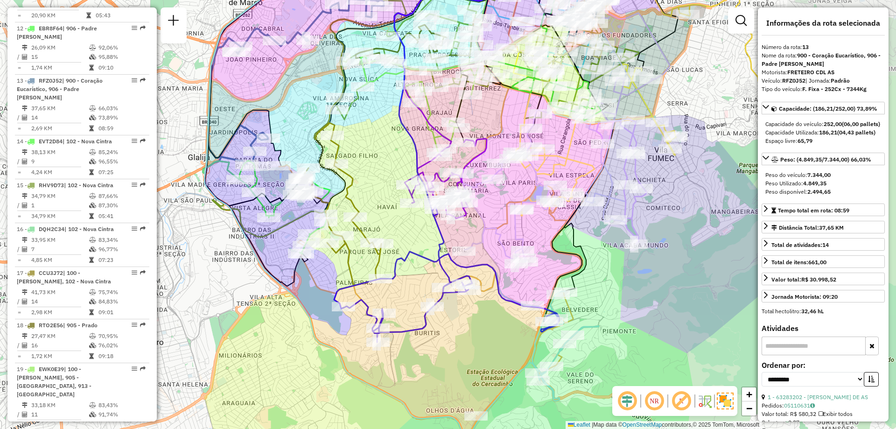
drag, startPoint x: 495, startPoint y: 235, endPoint x: 368, endPoint y: 208, distance: 129.8
click at [368, 208] on div "Janela de atendimento Grade de atendimento Capacidade Transportadoras Veículos …" at bounding box center [448, 214] width 896 height 429
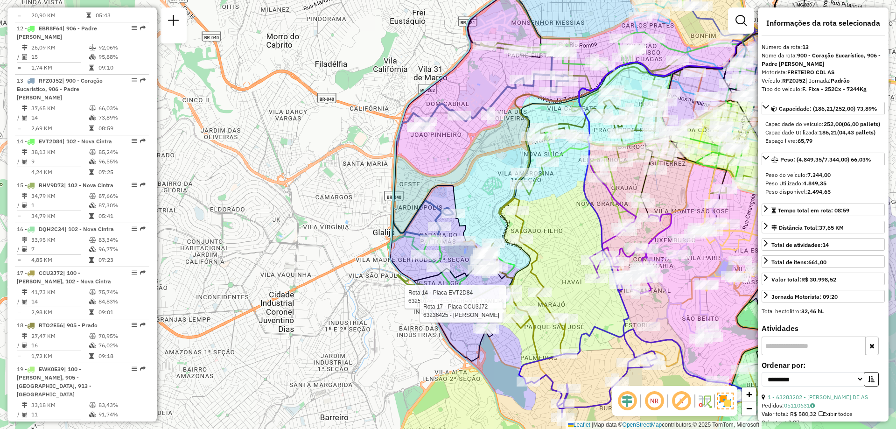
click at [561, 285] on div "Rota 14 - Placa EVT2D84 63250146 - RESTAURANTE FAMILIA Rota 17 - Placa CCU3J72 …" at bounding box center [448, 214] width 896 height 429
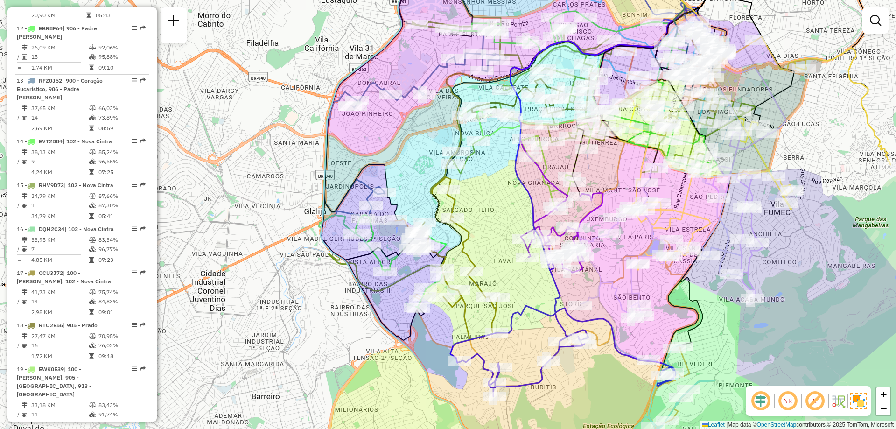
click at [367, 330] on div "Janela de atendimento Grade de atendimento Capacidade Transportadoras Veículos …" at bounding box center [448, 214] width 896 height 429
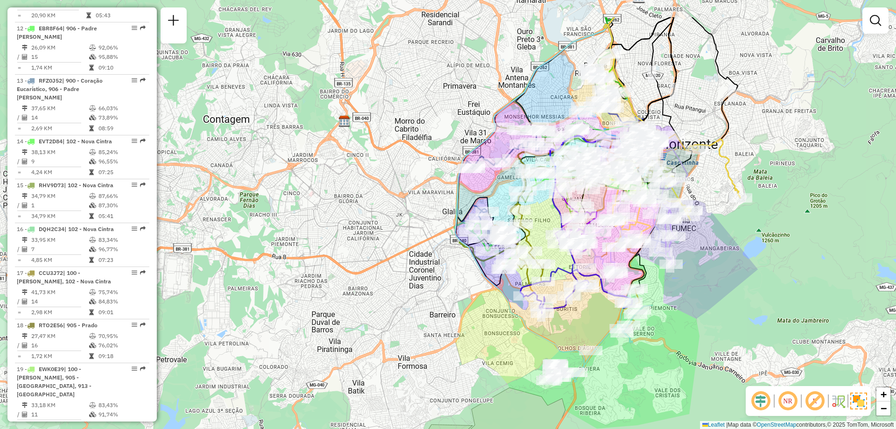
drag, startPoint x: 576, startPoint y: 209, endPoint x: 556, endPoint y: 265, distance: 60.2
click at [556, 265] on icon at bounding box center [576, 279] width 112 height 68
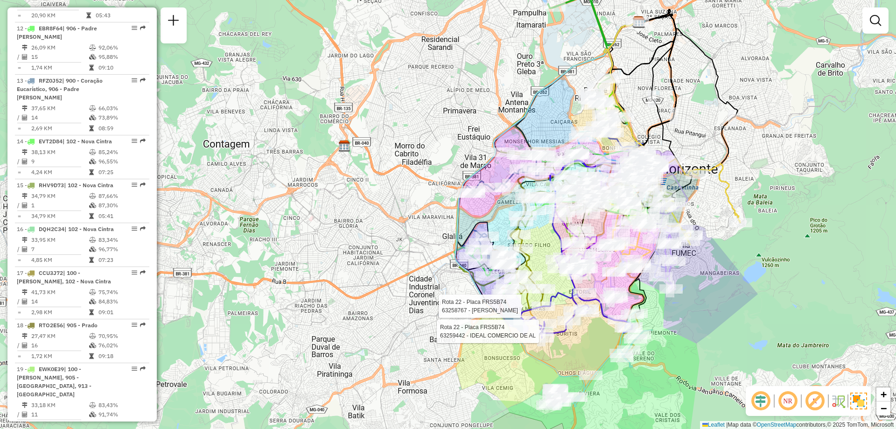
drag, startPoint x: 557, startPoint y: 214, endPoint x: 557, endPoint y: 239, distance: 24.7
click at [557, 239] on icon at bounding box center [594, 148] width 89 height 253
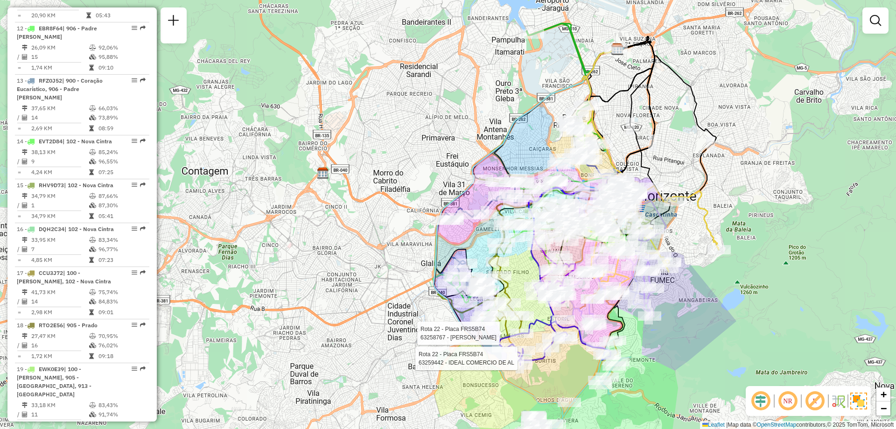
drag, startPoint x: 828, startPoint y: 85, endPoint x: 805, endPoint y: 112, distance: 35.8
click at [805, 112] on div "Rota 22 - Placa FRS5B74 63259442 - IDEAL COMERCIO DE AL Rota 22 - Placa FRS5B74…" at bounding box center [448, 214] width 896 height 429
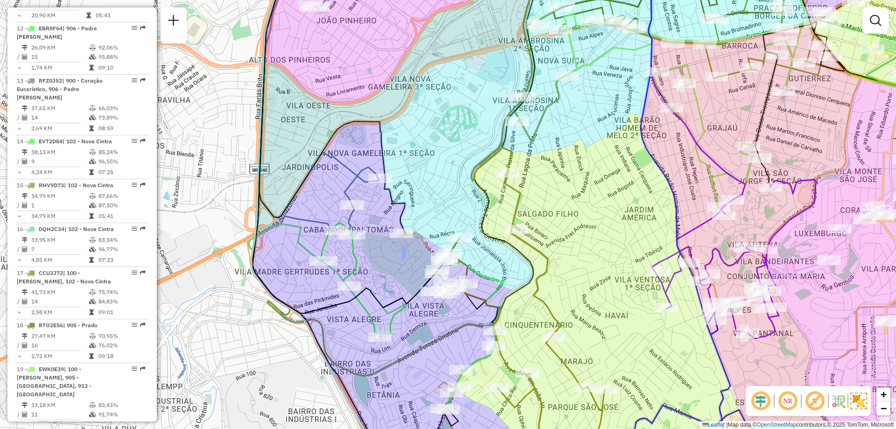
drag, startPoint x: 365, startPoint y: 234, endPoint x: 375, endPoint y: 229, distance: 10.9
click at [375, 229] on div "Rota 22 - Placa FRS5B74 63259442 - IDEAL COMERCIO DE AL Rota 22 - Placa FRS5B74…" at bounding box center [448, 214] width 896 height 429
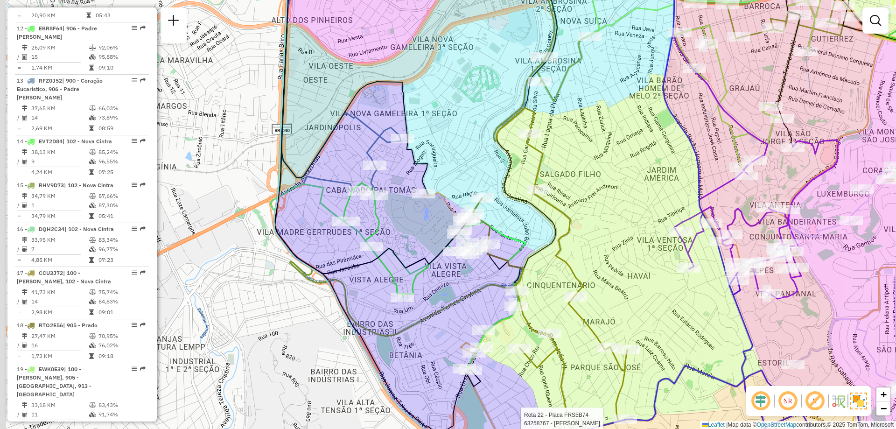
drag, startPoint x: 391, startPoint y: 273, endPoint x: 413, endPoint y: 234, distance: 45.3
click at [413, 234] on div "Rota 22 - Placa FRS5B74 63259442 - IDEAL COMERCIO DE AL Rota 22 - Placa FRS5B74…" at bounding box center [448, 214] width 896 height 429
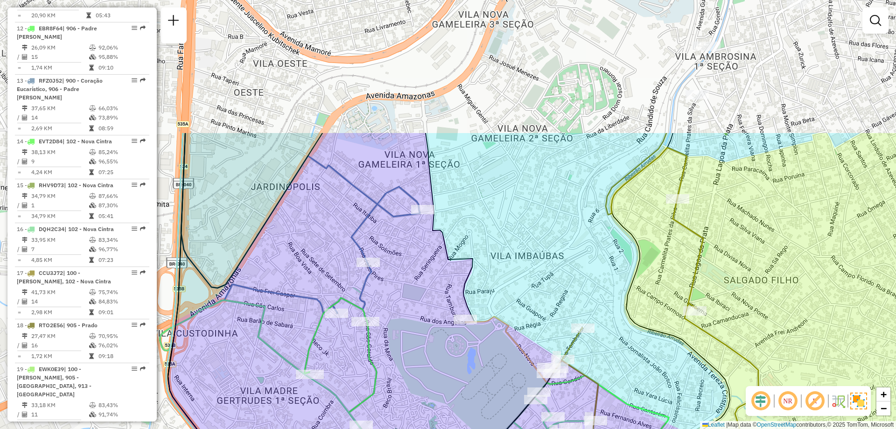
drag, startPoint x: 380, startPoint y: 168, endPoint x: 379, endPoint y: 341, distance: 173.1
click at [379, 341] on div "Rota 22 - Placa FRS5B74 63259442 - IDEAL COMERCIO DE AL Rota 22 - Placa FRS5B74…" at bounding box center [448, 214] width 896 height 429
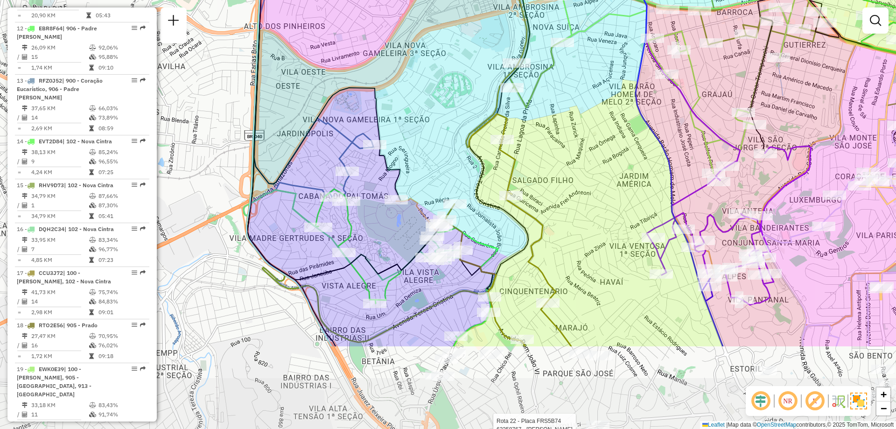
drag, startPoint x: 422, startPoint y: 372, endPoint x: 390, endPoint y: 257, distance: 119.7
click at [390, 257] on div "Rota 22 - Placa FRS5B74 63259442 - IDEAL COMERCIO DE AL Rota 22 - Placa FRS5B74…" at bounding box center [448, 214] width 896 height 429
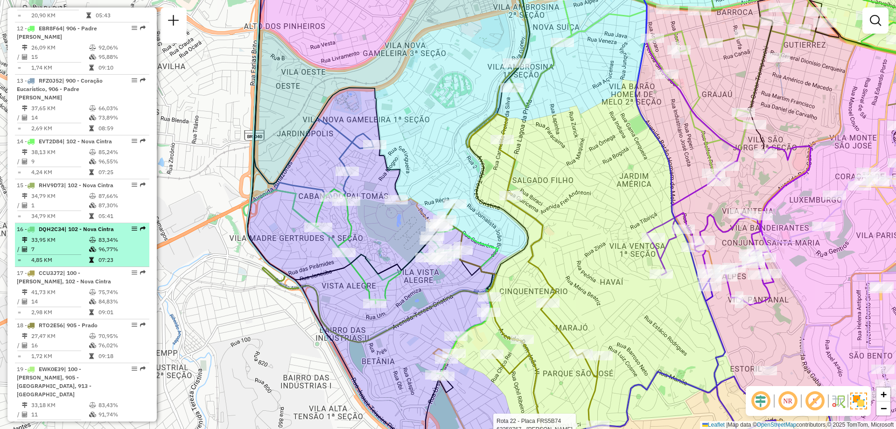
click at [67, 244] on td "7" at bounding box center [60, 248] width 58 height 9
select select "**********"
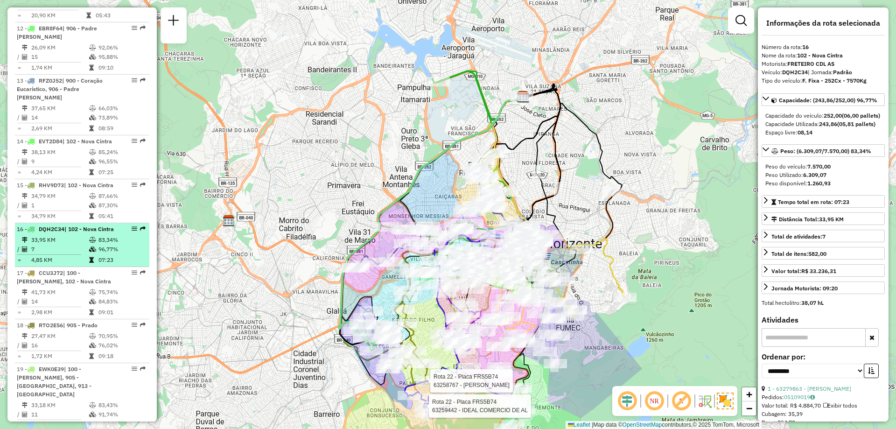
click at [67, 244] on td "7" at bounding box center [60, 248] width 58 height 9
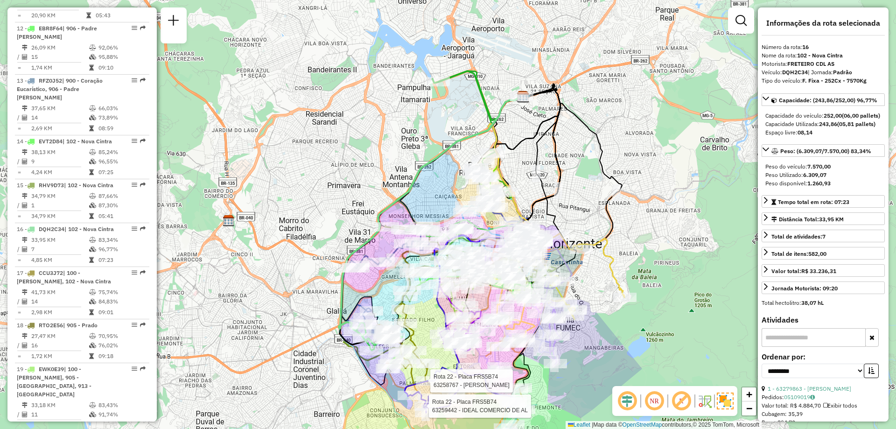
drag, startPoint x: 67, startPoint y: 194, endPoint x: 373, endPoint y: 286, distance: 319.4
click at [373, 286] on div "Rota 22 - Placa FRS5B74 63259442 - IDEAL COMERCIO DE AL Rota 22 - Placa FRS5B74…" at bounding box center [448, 214] width 896 height 429
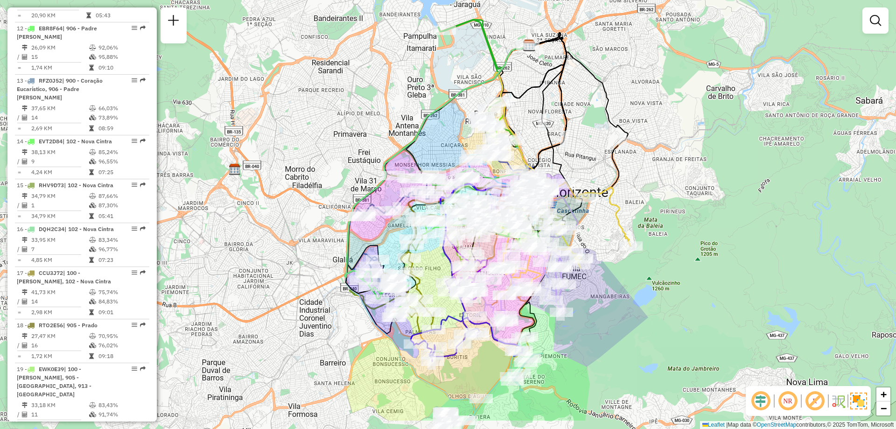
drag, startPoint x: 375, startPoint y: 284, endPoint x: 381, endPoint y: 232, distance: 51.7
click at [381, 232] on div "Janela de atendimento Grade de atendimento Capacidade Transportadoras Veículos …" at bounding box center [448, 214] width 896 height 429
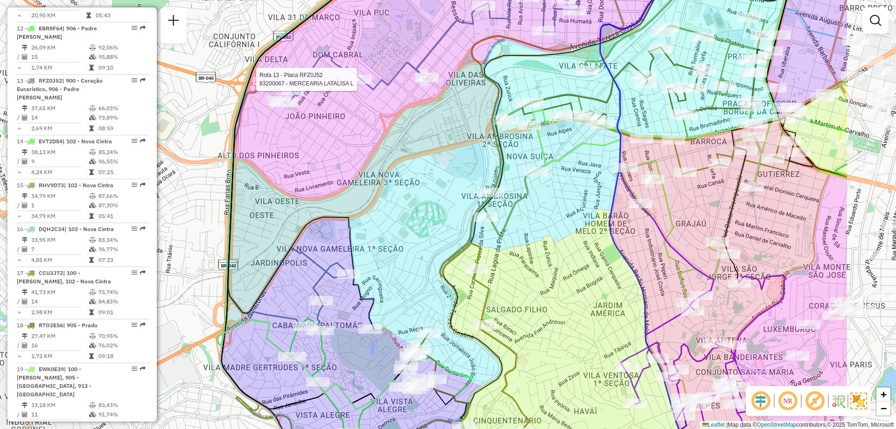
drag, startPoint x: 529, startPoint y: 191, endPoint x: 468, endPoint y: 209, distance: 63.2
click at [468, 209] on div "Rota 13 - Placa RFZ0J52 63200067 - MERCEARIA LATALISA L Janela de atendimento G…" at bounding box center [448, 214] width 896 height 429
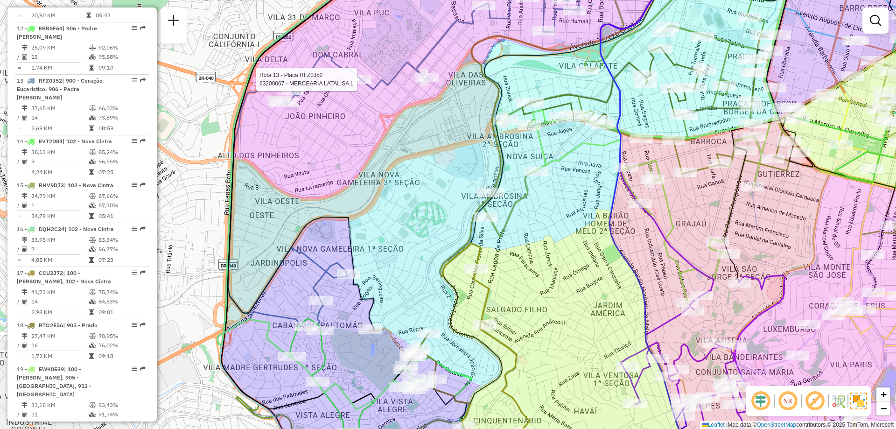
select select "**********"
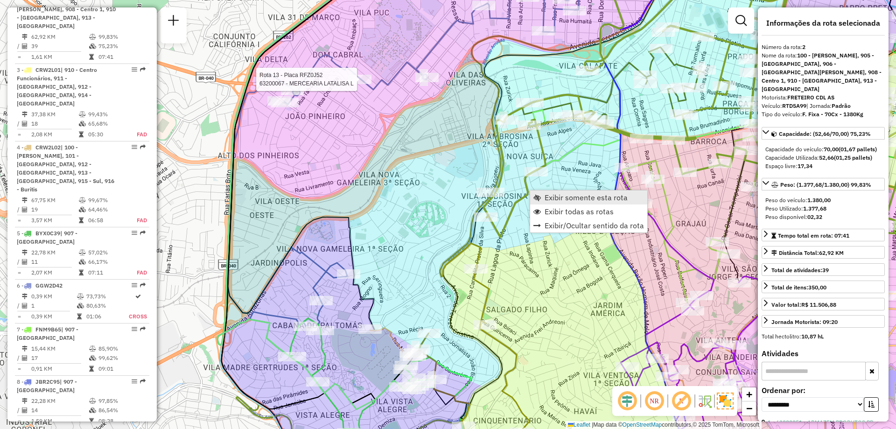
scroll to position [435, 0]
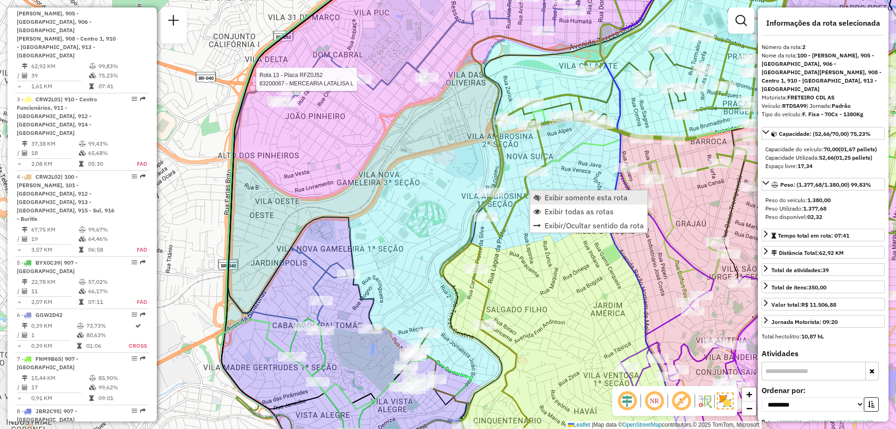
click at [539, 193] on link "Exibir somente esta rota" at bounding box center [588, 197] width 117 height 14
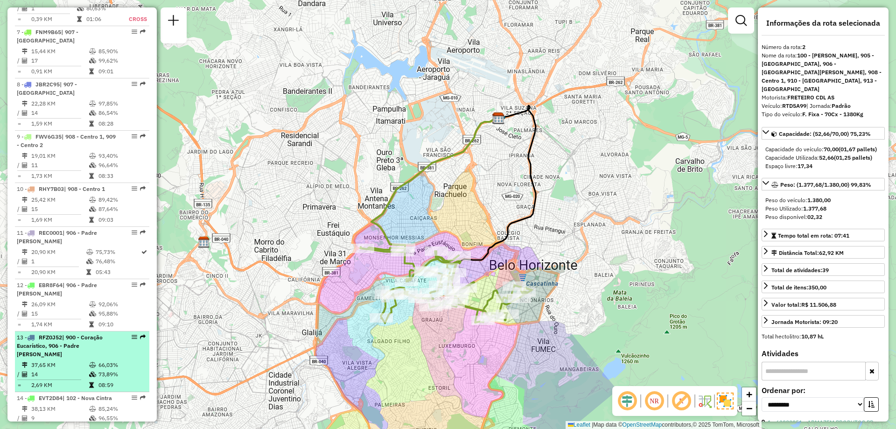
scroll to position [855, 0]
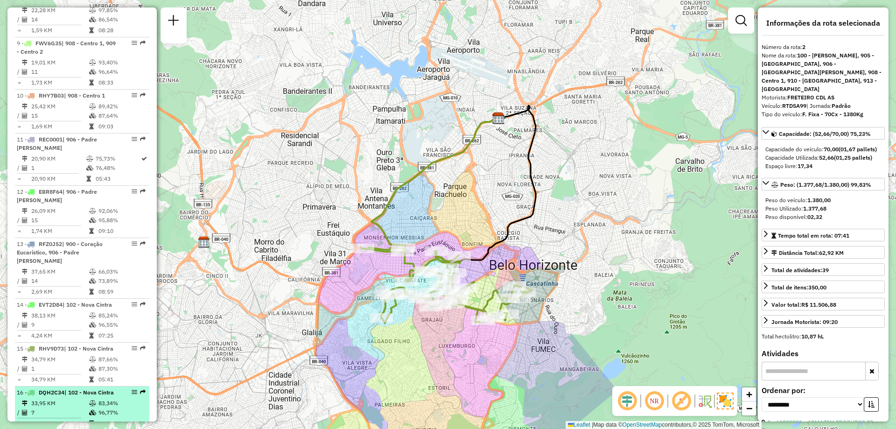
click at [61, 408] on td "7" at bounding box center [60, 412] width 58 height 9
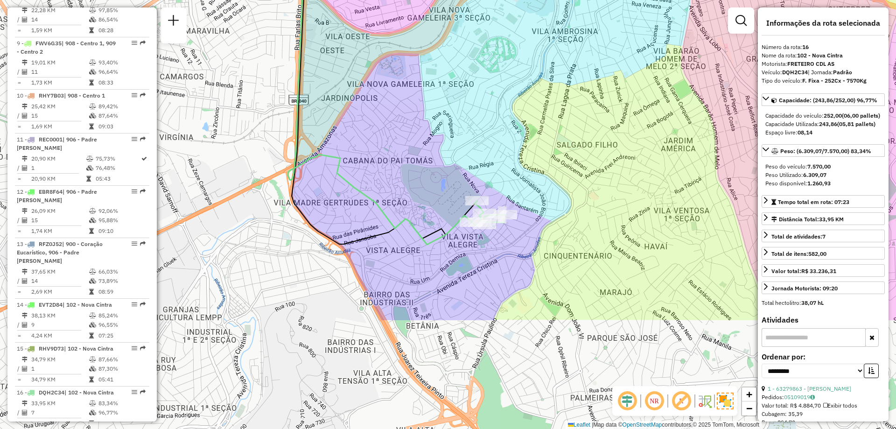
drag, startPoint x: 381, startPoint y: 338, endPoint x: 583, endPoint y: 187, distance: 253.0
click at [583, 187] on div "Janela de atendimento Grade de atendimento Capacidade Transportadoras Veículos …" at bounding box center [448, 214] width 896 height 429
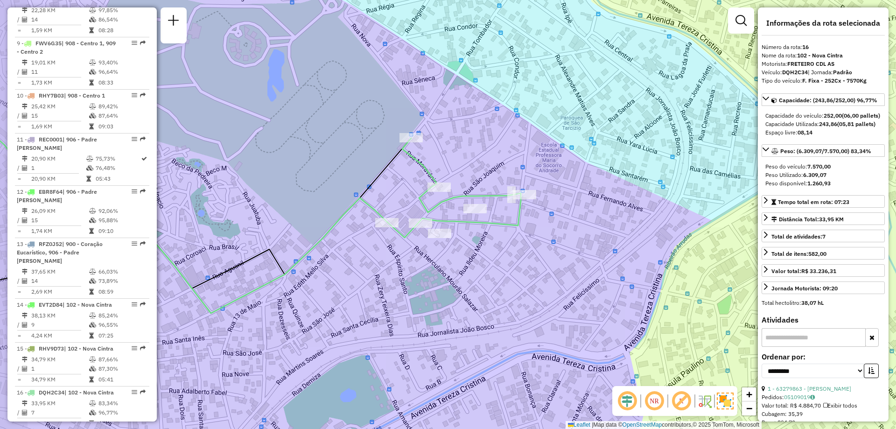
drag, startPoint x: 508, startPoint y: 218, endPoint x: 575, endPoint y: 199, distance: 69.5
click at [575, 199] on div "Janela de atendimento Grade de atendimento Capacidade Transportadoras Veículos …" at bounding box center [448, 214] width 896 height 429
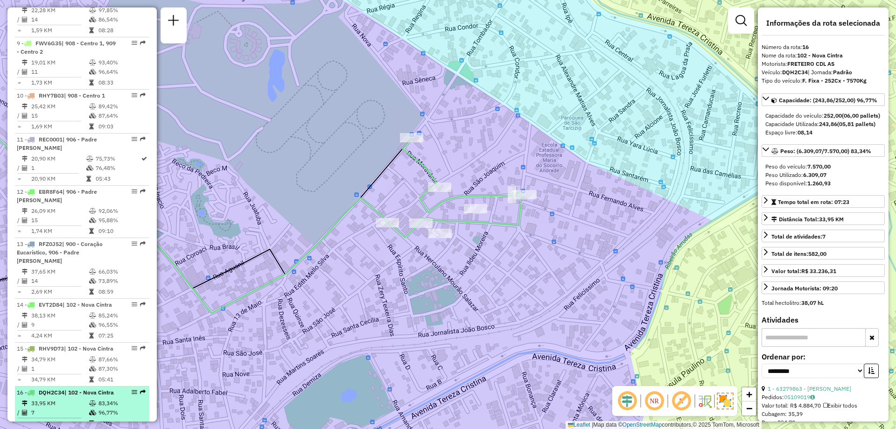
click at [78, 408] on td "7" at bounding box center [60, 412] width 58 height 9
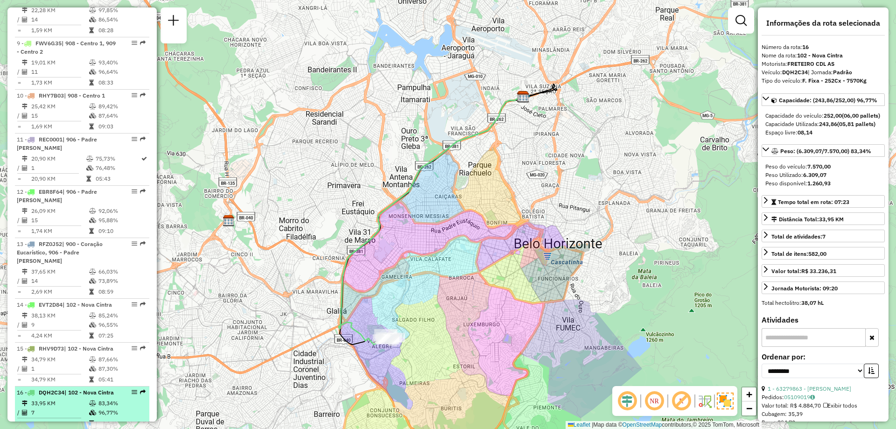
click at [78, 408] on td "7" at bounding box center [60, 412] width 58 height 9
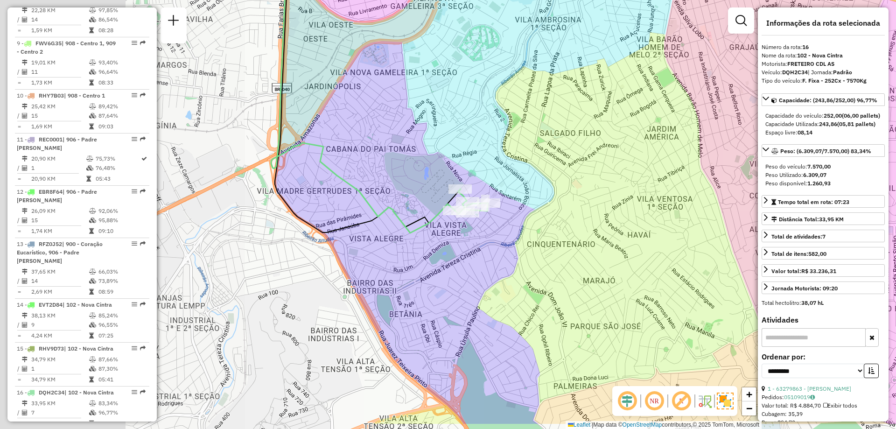
drag, startPoint x: 334, startPoint y: 360, endPoint x: 586, endPoint y: 312, distance: 257.4
click at [586, 312] on div "Janela de atendimento Grade de atendimento Capacidade Transportadoras Veículos …" at bounding box center [448, 214] width 896 height 429
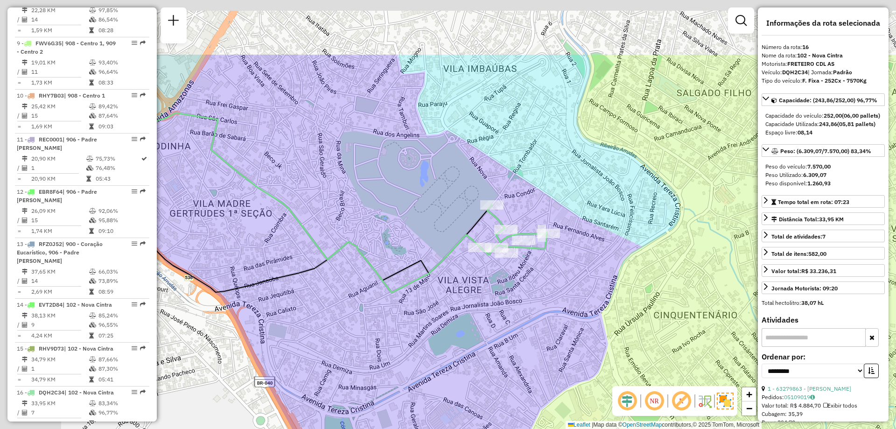
drag, startPoint x: 453, startPoint y: 212, endPoint x: 527, endPoint y: 310, distance: 122.5
click at [527, 310] on div "Janela de atendimento Grade de atendimento Capacidade Transportadoras Veículos …" at bounding box center [448, 214] width 896 height 429
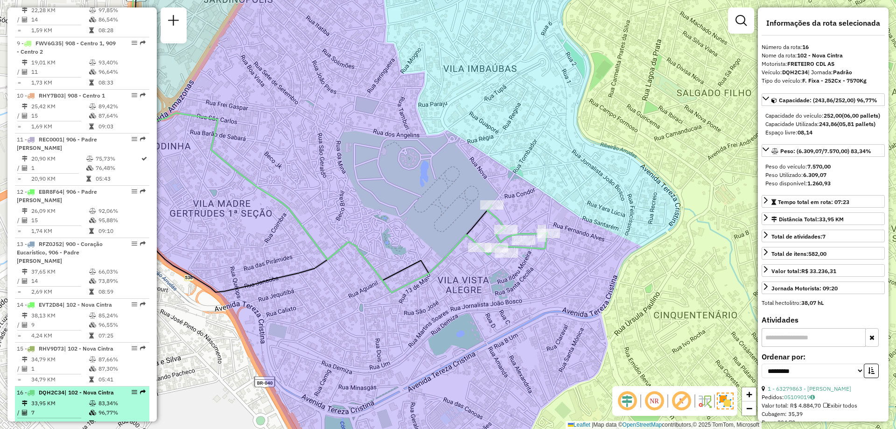
scroll to position [808, 0]
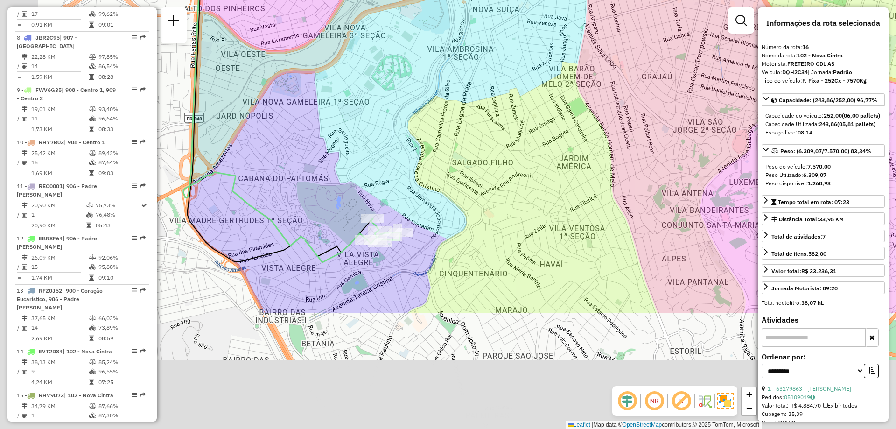
drag, startPoint x: 429, startPoint y: 234, endPoint x: 489, endPoint y: 75, distance: 170.2
click at [489, 75] on div "Janela de atendimento Grade de atendimento Capacidade Transportadoras Veículos …" at bounding box center [448, 214] width 896 height 429
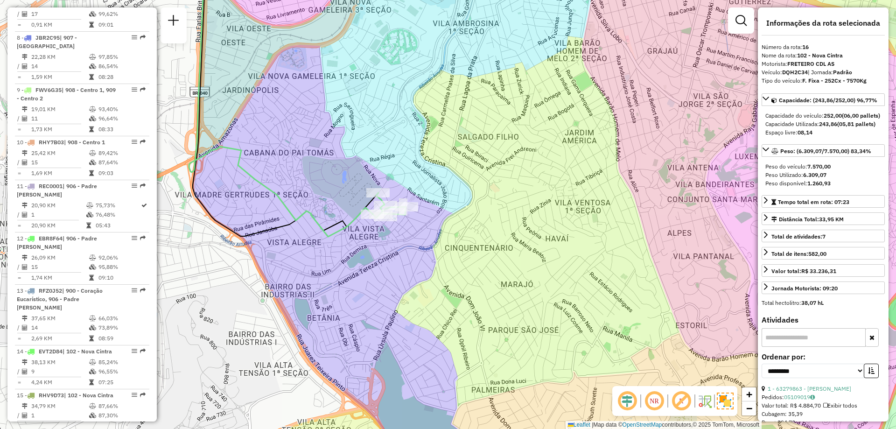
drag, startPoint x: 454, startPoint y: 324, endPoint x: 460, endPoint y: 299, distance: 26.3
click at [460, 299] on div "Janela de atendimento Grade de atendimento Capacidade Transportadoras Veículos …" at bounding box center [448, 214] width 896 height 429
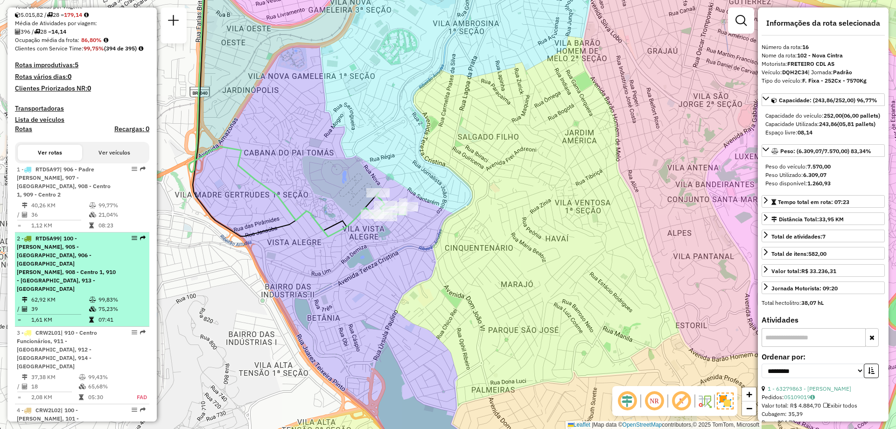
scroll to position [0, 0]
